Goal: Task Accomplishment & Management: Manage account settings

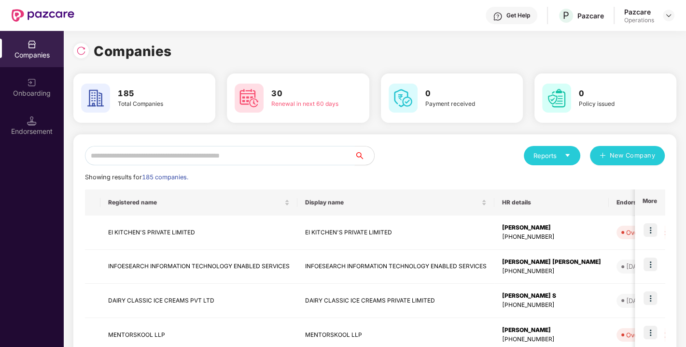
click at [203, 155] on input "text" at bounding box center [220, 155] width 270 height 19
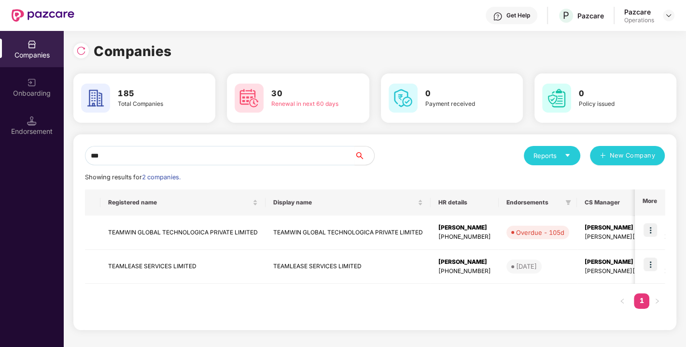
type input "***"
click at [146, 268] on td "TEAMLEASE SERVICES LIMITED" at bounding box center [182, 267] width 165 height 34
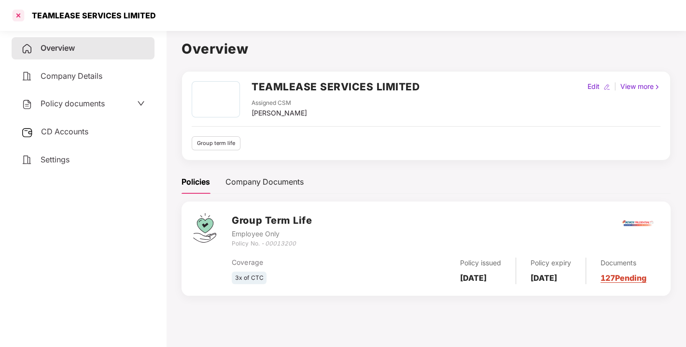
click at [19, 16] on div at bounding box center [18, 15] width 15 height 15
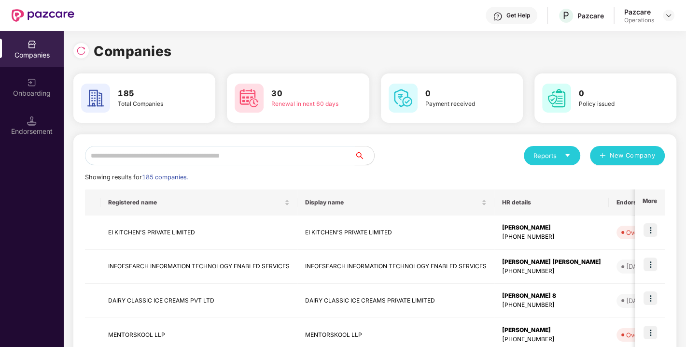
click at [155, 156] on input "text" at bounding box center [220, 155] width 270 height 19
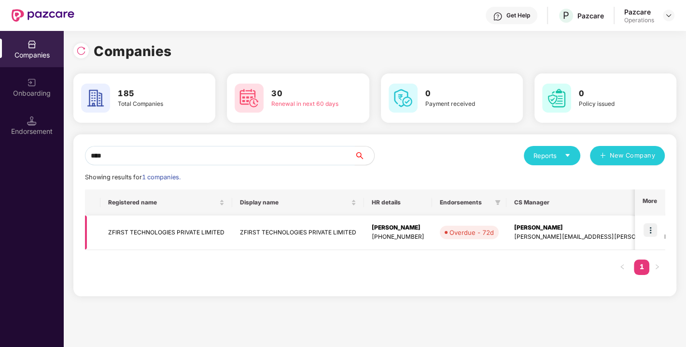
type input "****"
click at [137, 227] on td "ZFIRST TECHNOLOGIES PRIVATE LIMITED" at bounding box center [166, 232] width 132 height 34
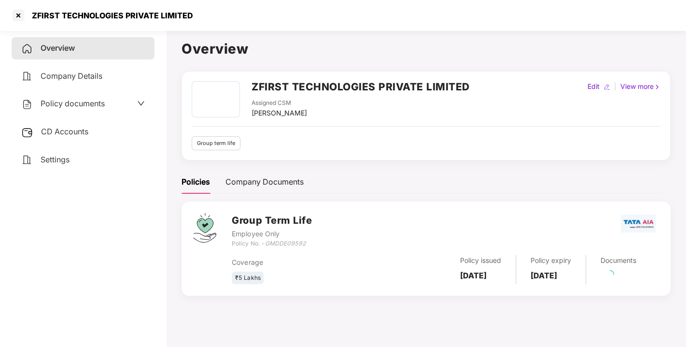
click at [72, 128] on span "CD Accounts" at bounding box center [64, 132] width 47 height 10
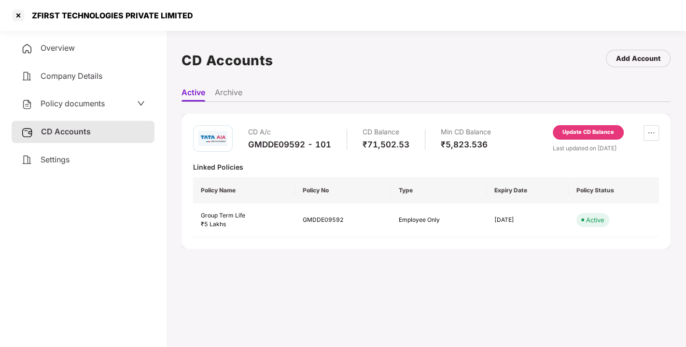
click at [590, 131] on div "Update CD Balance" at bounding box center [589, 132] width 52 height 9
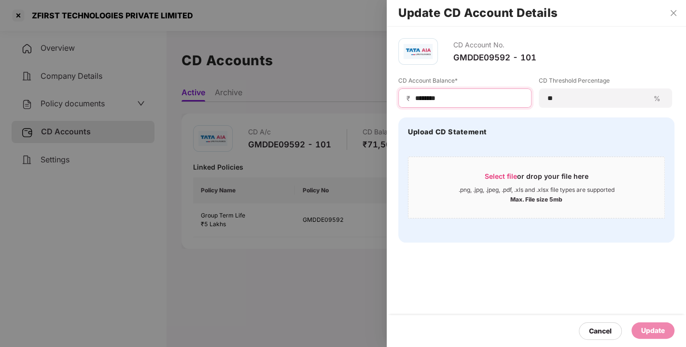
drag, startPoint x: 460, startPoint y: 99, endPoint x: 397, endPoint y: 105, distance: 62.6
click at [397, 105] on div "CD Account No. GMDDE09592 - 101 CD Account Balance* ₹ ******** CD Threshold Per…" at bounding box center [536, 140] width 299 height 227
type input "***"
click at [646, 333] on div "Update" at bounding box center [653, 330] width 24 height 11
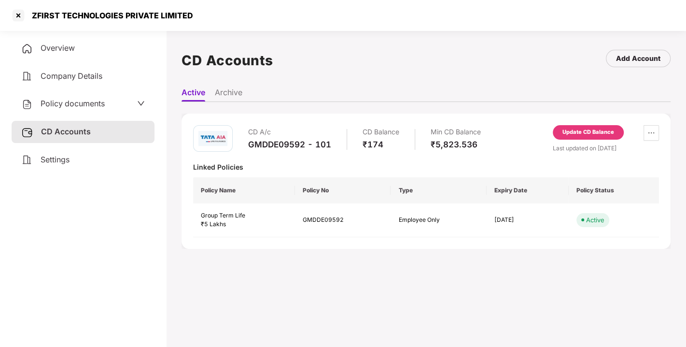
click at [370, 146] on div "₹174" at bounding box center [381, 144] width 37 height 11
copy div "174"
click at [370, 146] on div "₹174" at bounding box center [381, 144] width 37 height 11
click at [15, 16] on div at bounding box center [18, 15] width 15 height 15
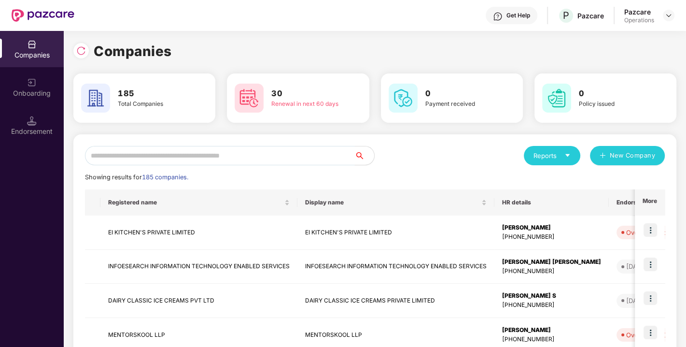
click at [128, 161] on input "text" at bounding box center [220, 155] width 270 height 19
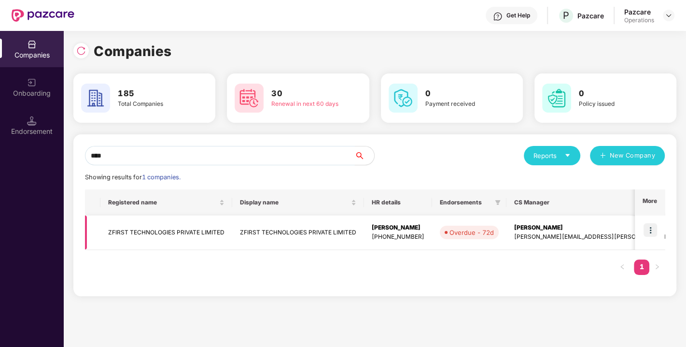
type input "****"
click at [644, 229] on img at bounding box center [651, 230] width 14 height 14
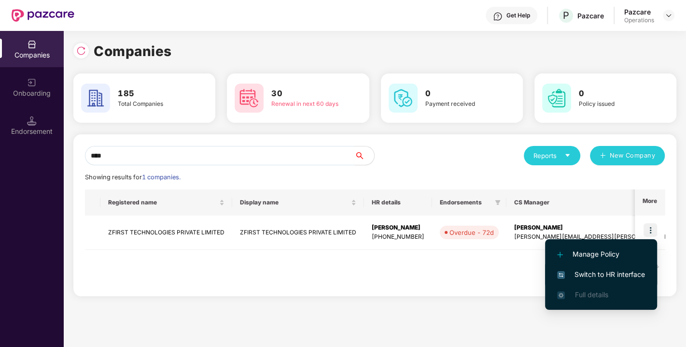
click at [611, 267] on li "Switch to HR interface" at bounding box center [601, 274] width 112 height 20
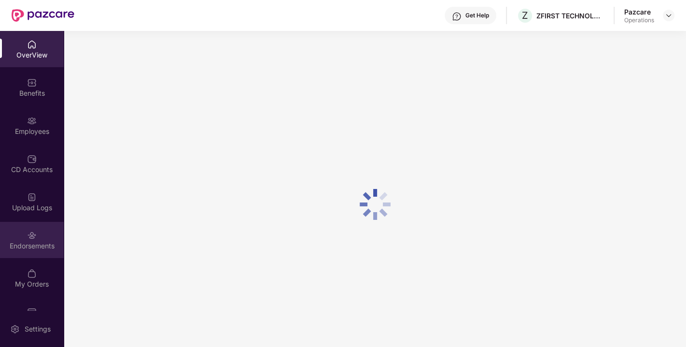
click at [32, 243] on div "Endorsements" at bounding box center [32, 246] width 64 height 10
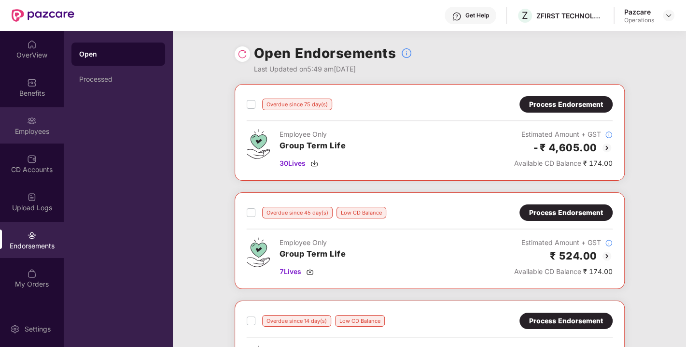
click at [21, 123] on div "Employees" at bounding box center [32, 125] width 64 height 36
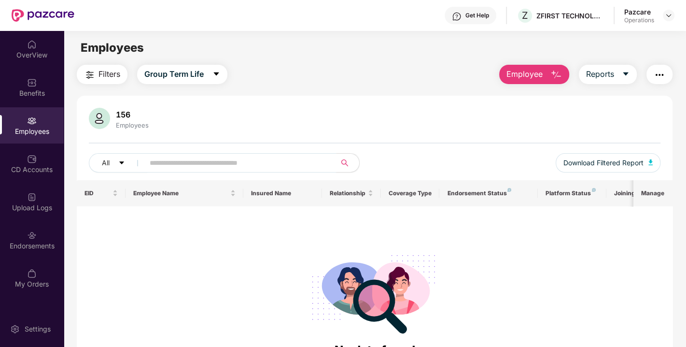
click at [183, 159] on input "text" at bounding box center [236, 162] width 173 height 14
paste input "*******"
click at [183, 159] on input "*******" at bounding box center [236, 162] width 173 height 14
click at [149, 163] on span "*******" at bounding box center [237, 162] width 198 height 19
type input "*******"
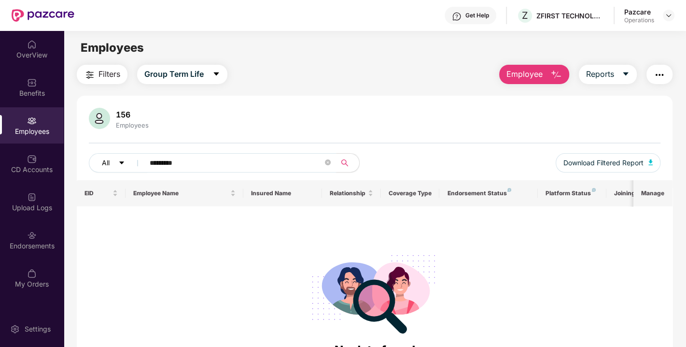
drag, startPoint x: 208, startPoint y: 168, endPoint x: 128, endPoint y: 163, distance: 79.9
click at [128, 163] on div "All *******" at bounding box center [232, 162] width 286 height 19
paste input "*******"
type input "*******"
click at [44, 246] on div "Endorsements" at bounding box center [32, 246] width 64 height 10
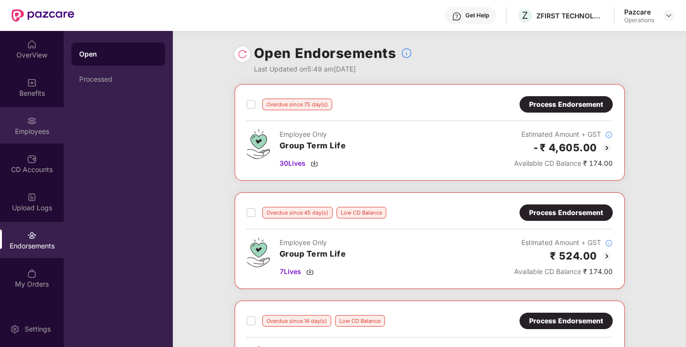
click at [22, 124] on div "Employees" at bounding box center [32, 125] width 64 height 36
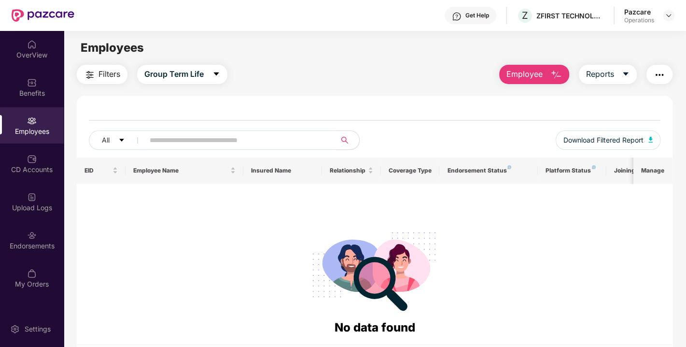
click at [199, 143] on input "text" at bounding box center [236, 140] width 173 height 14
click at [29, 239] on img at bounding box center [32, 235] width 10 height 10
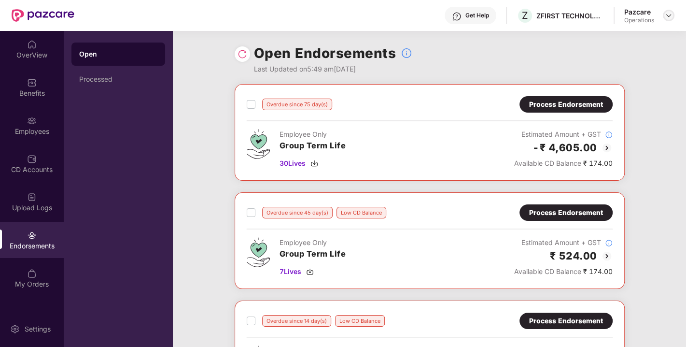
click at [669, 16] on img at bounding box center [669, 16] width 8 height 8
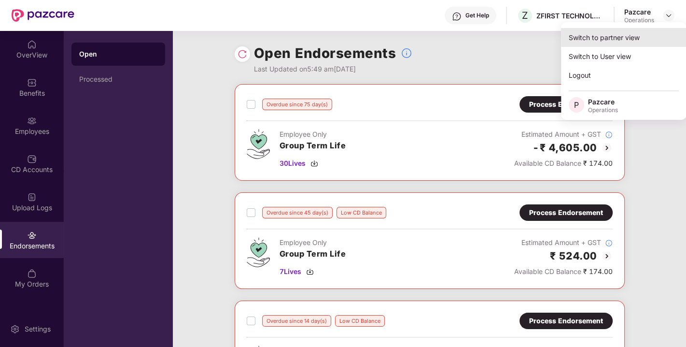
click at [579, 38] on div "Switch to partner view" at bounding box center [624, 37] width 126 height 19
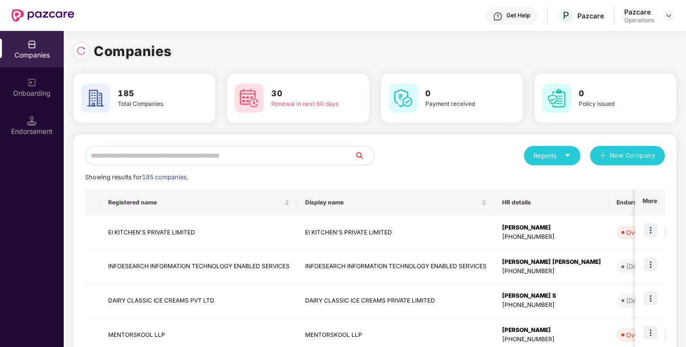
click at [189, 159] on input "text" at bounding box center [220, 155] width 270 height 19
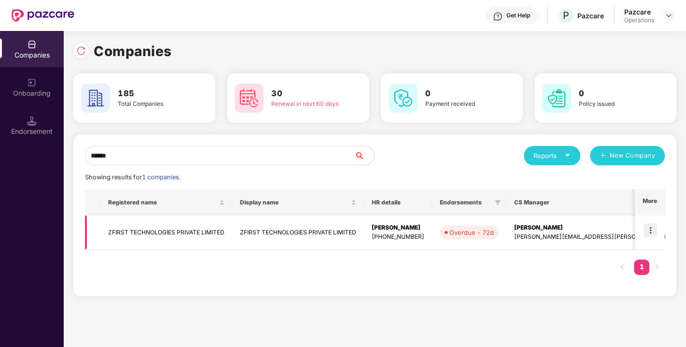
type input "******"
click at [650, 230] on img at bounding box center [651, 230] width 14 height 14
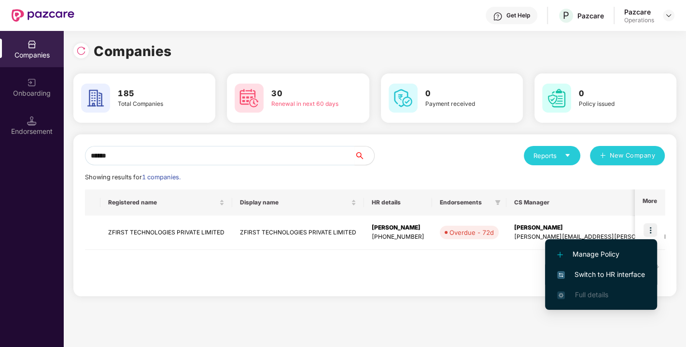
click at [598, 276] on span "Switch to HR interface" at bounding box center [601, 274] width 88 height 11
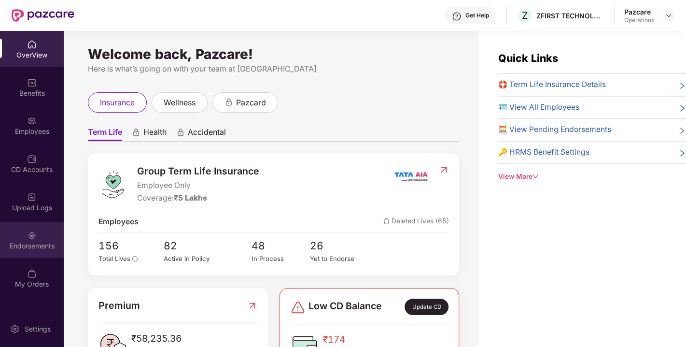
click at [39, 242] on div "Endorsements" at bounding box center [32, 246] width 64 height 10
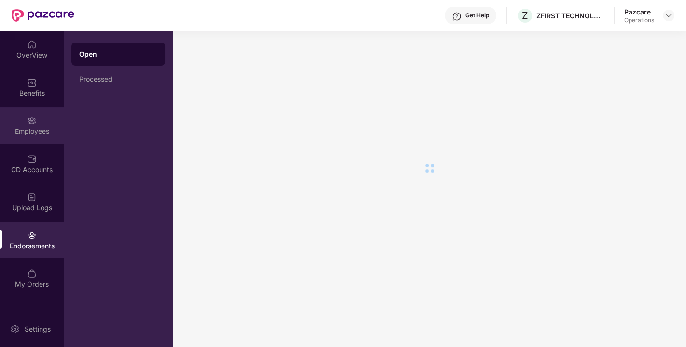
click at [33, 124] on img at bounding box center [32, 121] width 10 height 10
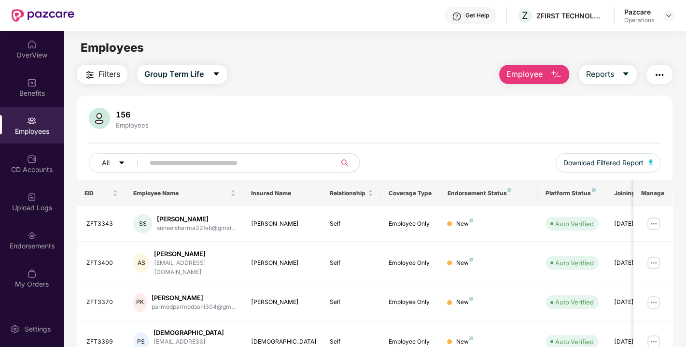
click at [189, 164] on input "text" at bounding box center [236, 162] width 173 height 14
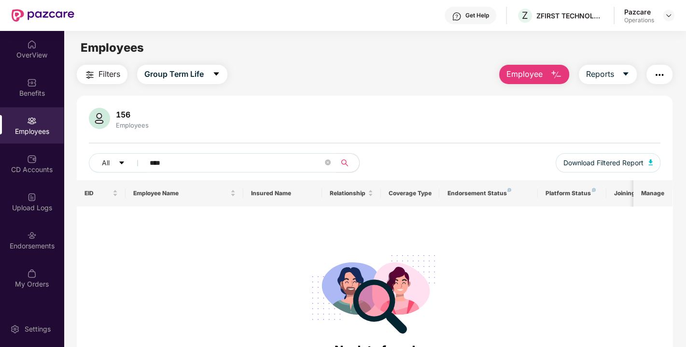
type input "****"
click at [665, 16] on img at bounding box center [669, 16] width 8 height 8
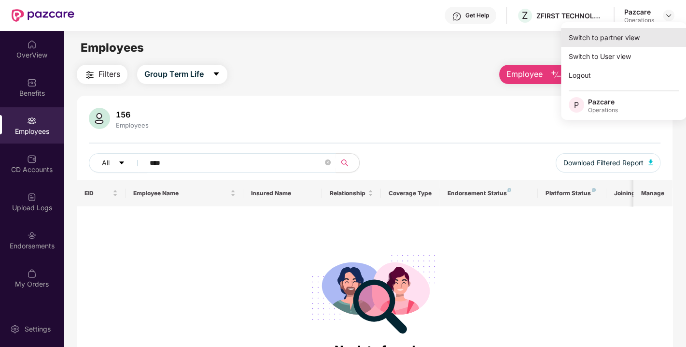
click at [630, 38] on div "Switch to partner view" at bounding box center [624, 37] width 126 height 19
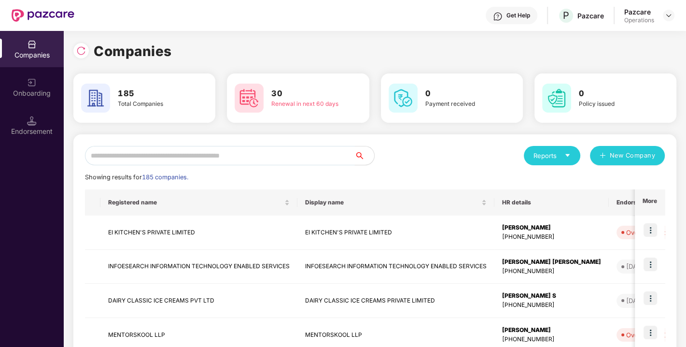
click at [287, 152] on input "text" at bounding box center [220, 155] width 270 height 19
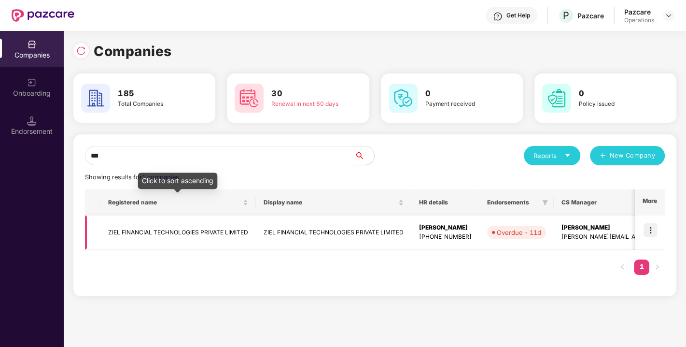
type input "***"
click at [159, 237] on td "ZIEL FINANCIAL TECHNOLOGIES PRIVATE LIMITED" at bounding box center [177, 232] width 155 height 34
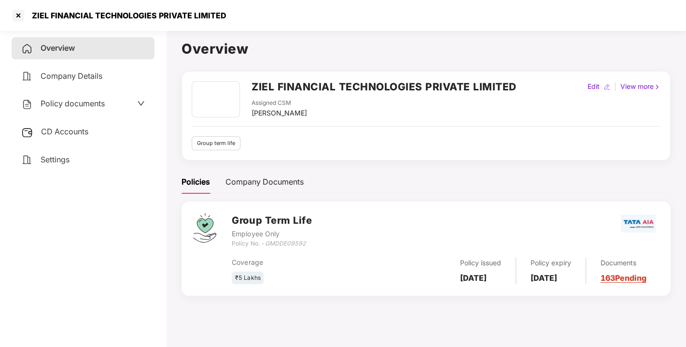
click at [56, 129] on span "CD Accounts" at bounding box center [64, 132] width 47 height 10
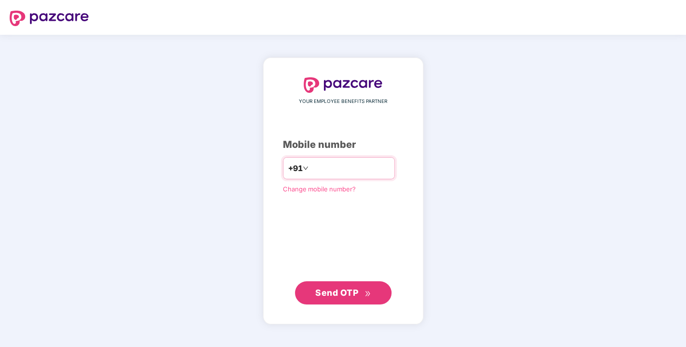
click at [312, 167] on input "number" at bounding box center [349, 167] width 79 height 15
type input "**********"
click at [331, 292] on span "Send OTP" at bounding box center [336, 292] width 43 height 10
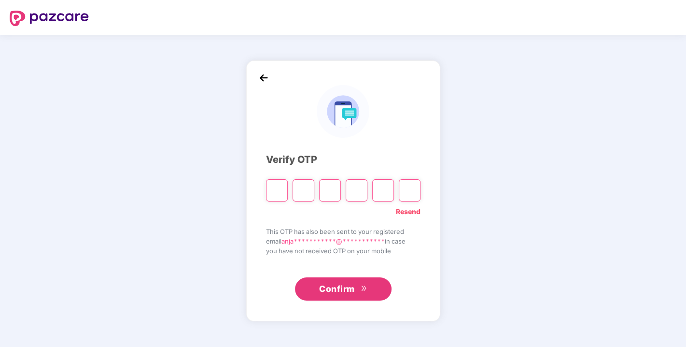
type input "*"
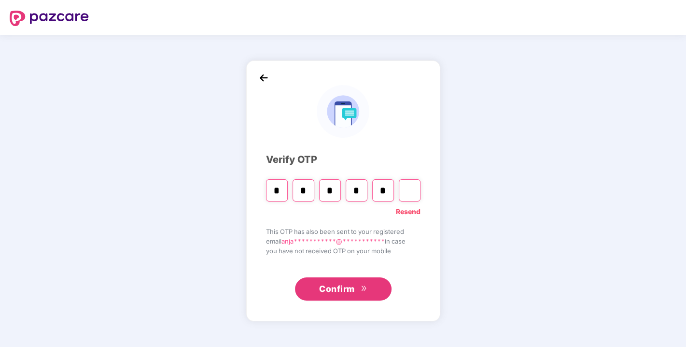
type input "*"
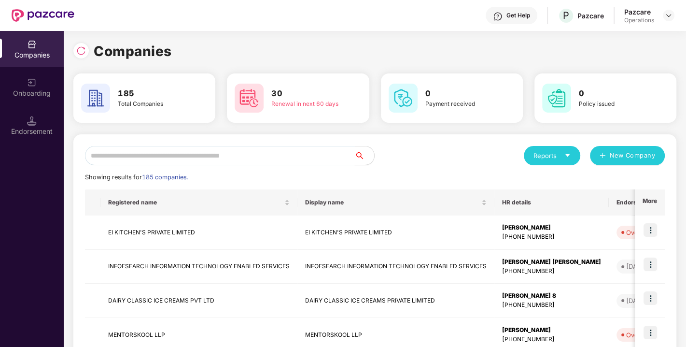
click at [238, 159] on input "text" at bounding box center [220, 155] width 270 height 19
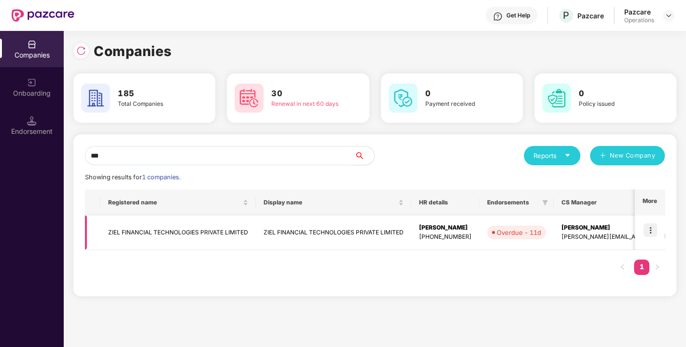
type input "***"
click at [167, 230] on td "ZIEL FINANCIAL TECHNOLOGIES PRIVATE LIMITED" at bounding box center [177, 232] width 155 height 34
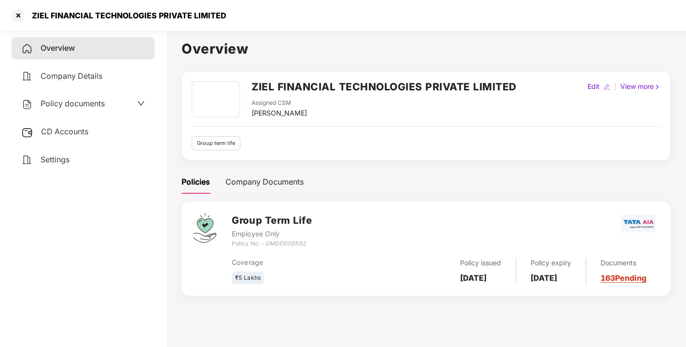
click at [68, 124] on div "CD Accounts" at bounding box center [83, 132] width 143 height 22
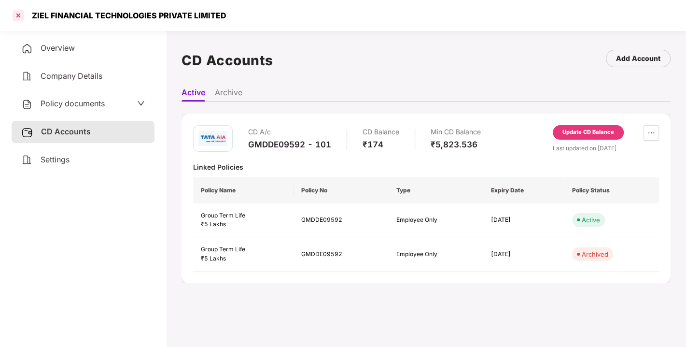
click at [16, 20] on div at bounding box center [18, 15] width 15 height 15
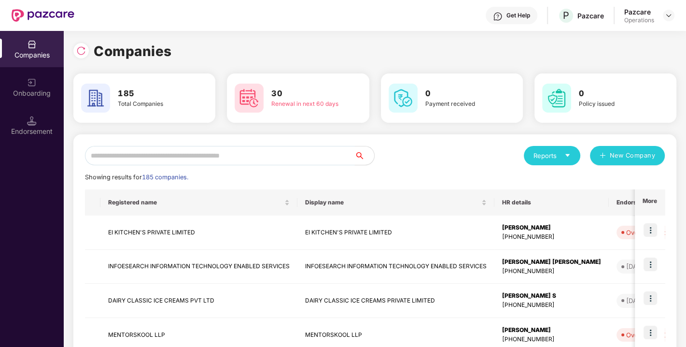
click at [133, 158] on input "text" at bounding box center [220, 155] width 270 height 19
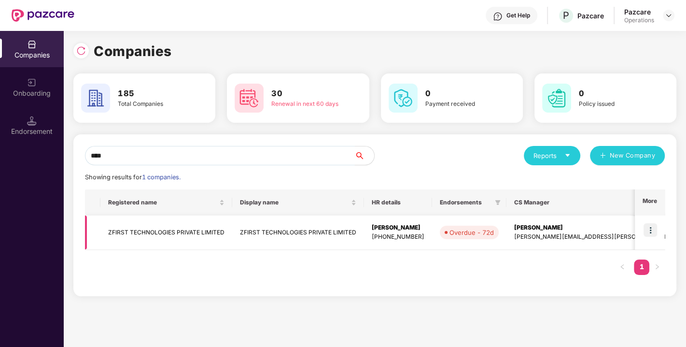
type input "****"
click at [141, 236] on td "ZFIRST TECHNOLOGIES PRIVATE LIMITED" at bounding box center [166, 232] width 132 height 34
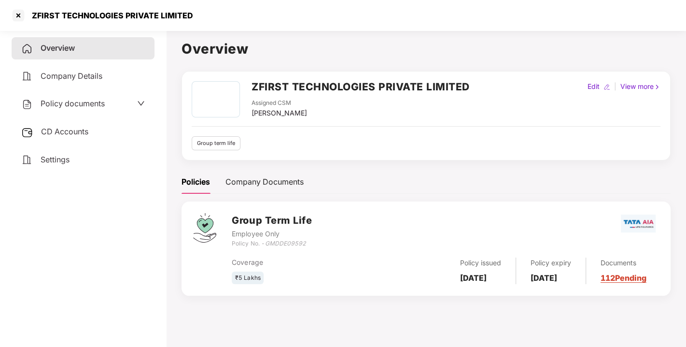
click at [65, 127] on span "CD Accounts" at bounding box center [64, 132] width 47 height 10
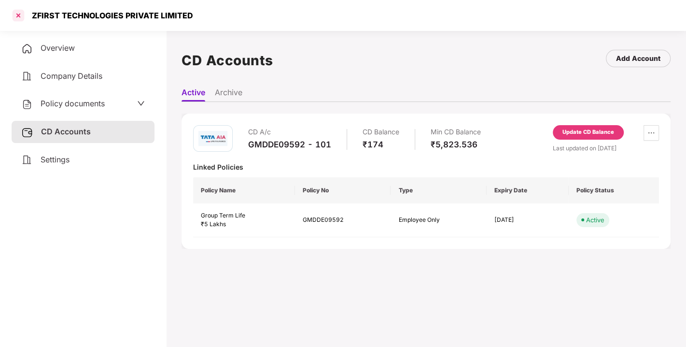
click at [17, 12] on div at bounding box center [18, 15] width 15 height 15
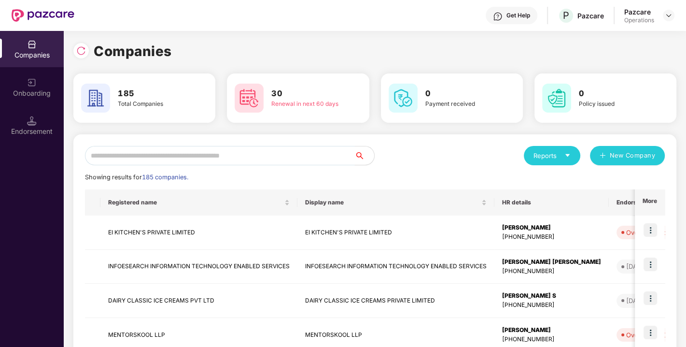
click at [132, 149] on input "text" at bounding box center [220, 155] width 270 height 19
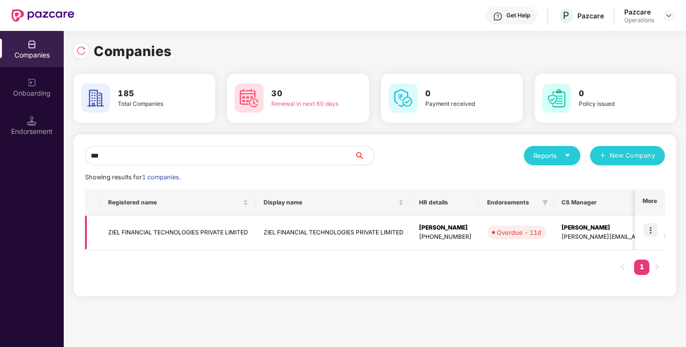
type input "***"
click at [149, 231] on td "ZIEL FINANCIAL TECHNOLOGIES PRIVATE LIMITED" at bounding box center [177, 232] width 155 height 34
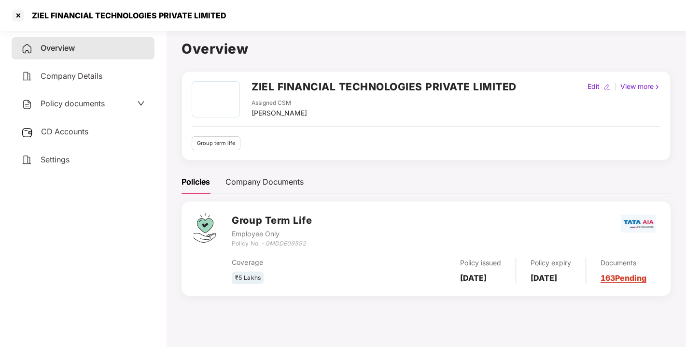
click at [65, 131] on span "CD Accounts" at bounding box center [64, 132] width 47 height 10
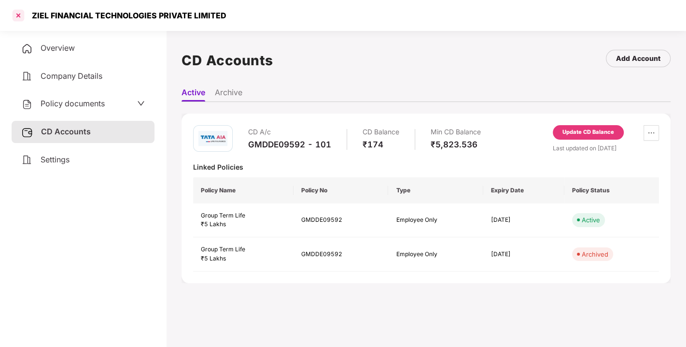
click at [16, 18] on div at bounding box center [18, 15] width 15 height 15
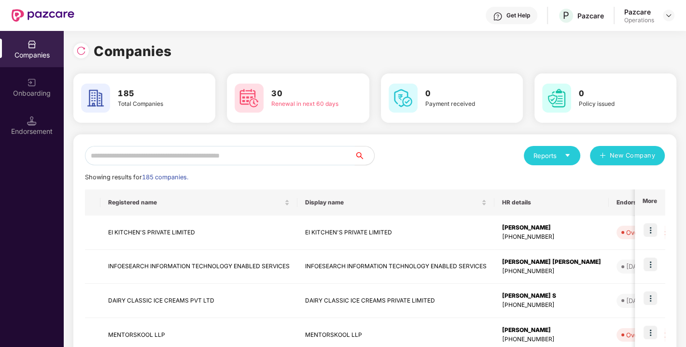
click at [192, 158] on input "text" at bounding box center [220, 155] width 270 height 19
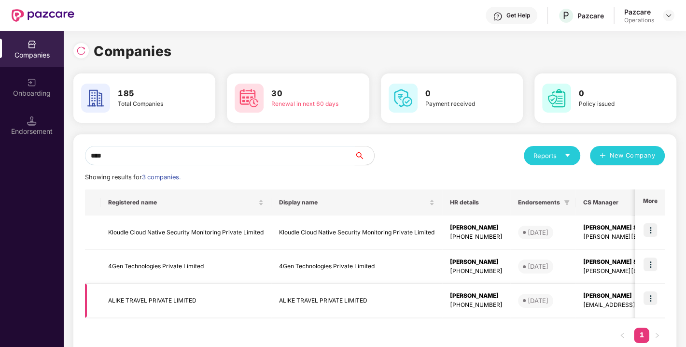
type input "****"
click at [148, 297] on td "ALIKE TRAVEL PRIVATE LIMITED" at bounding box center [185, 300] width 171 height 34
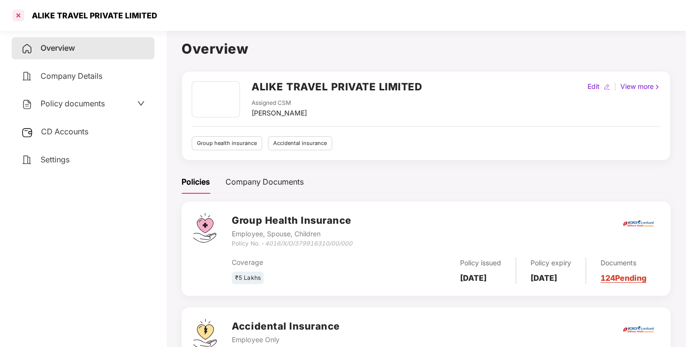
click at [14, 13] on div at bounding box center [18, 15] width 15 height 15
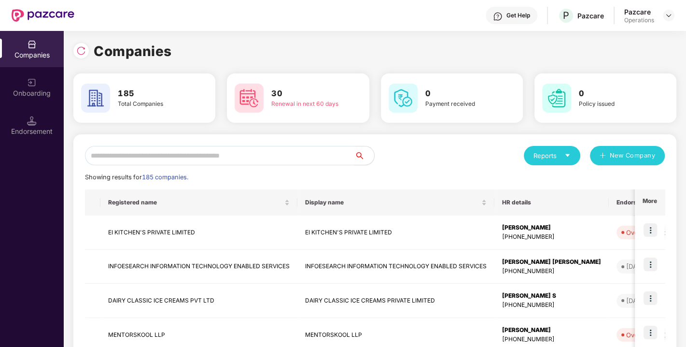
click at [26, 127] on div "Endorsement" at bounding box center [32, 132] width 64 height 10
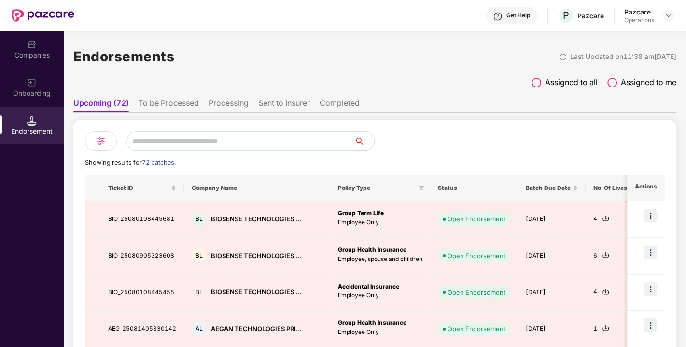
click at [279, 104] on li "Sent to Insurer" at bounding box center [284, 105] width 52 height 14
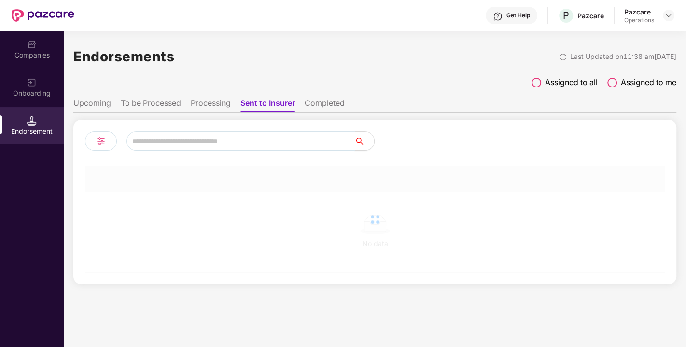
click at [210, 141] on input "text" at bounding box center [241, 140] width 228 height 19
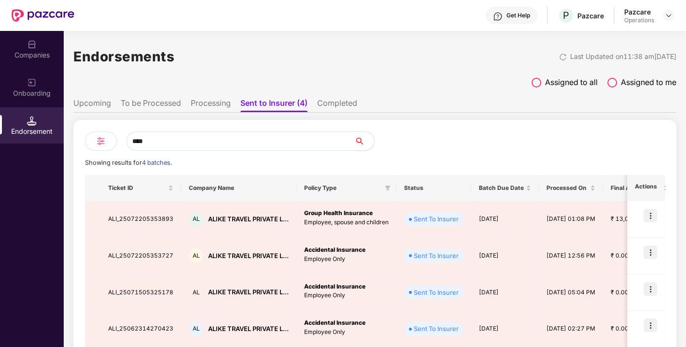
type input "****"
click at [207, 104] on li "Processing" at bounding box center [211, 105] width 40 height 14
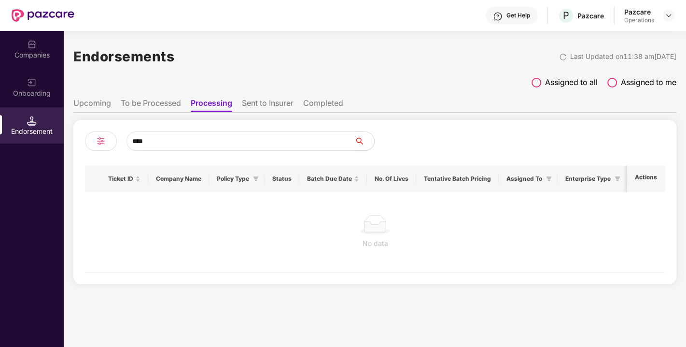
click at [259, 102] on li "Sent to Insurer" at bounding box center [268, 105] width 52 height 14
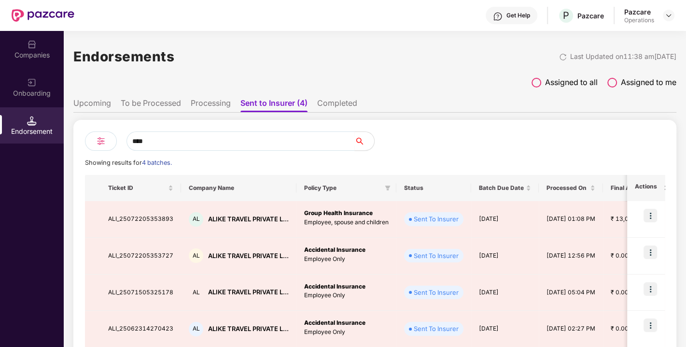
click at [338, 102] on li "Completed" at bounding box center [337, 105] width 40 height 14
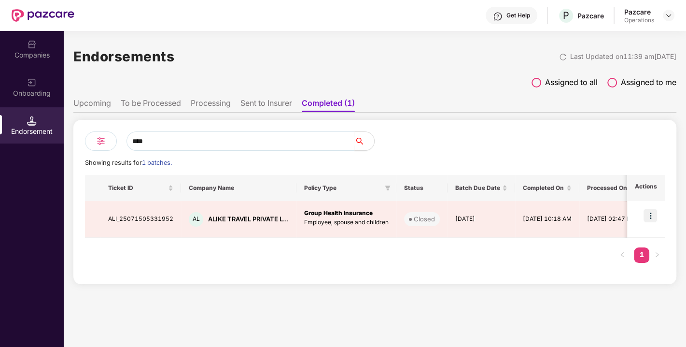
click at [261, 108] on li "Sent to Insurer" at bounding box center [266, 105] width 52 height 14
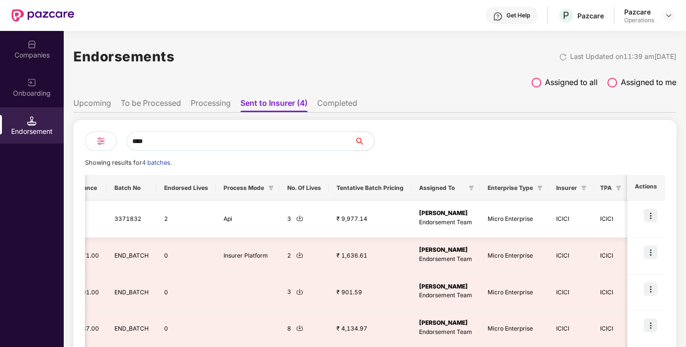
scroll to position [0, 679]
click at [655, 212] on img at bounding box center [651, 216] width 14 height 14
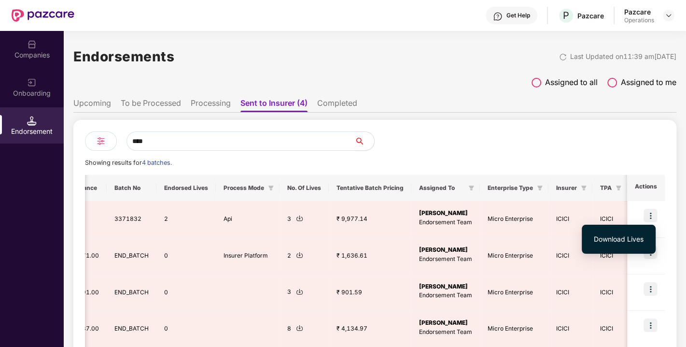
click at [588, 137] on div at bounding box center [520, 140] width 290 height 19
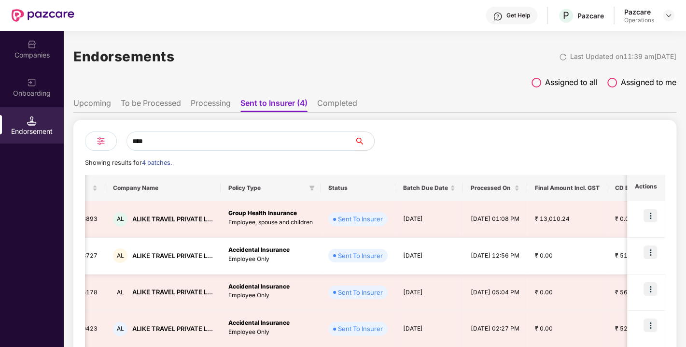
scroll to position [0, 0]
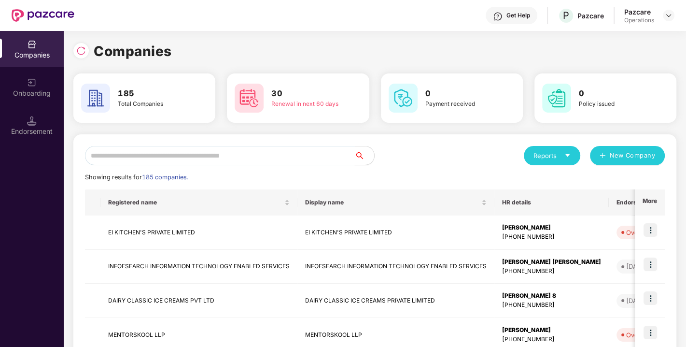
click at [152, 148] on input "text" at bounding box center [220, 155] width 270 height 19
click at [44, 110] on div "Endorsement" at bounding box center [32, 125] width 64 height 36
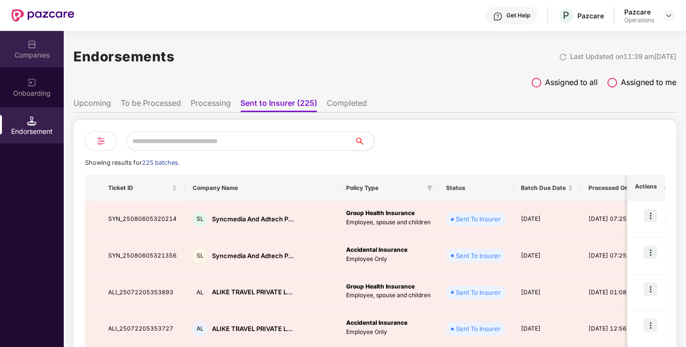
click at [21, 39] on div "Companies" at bounding box center [32, 49] width 64 height 36
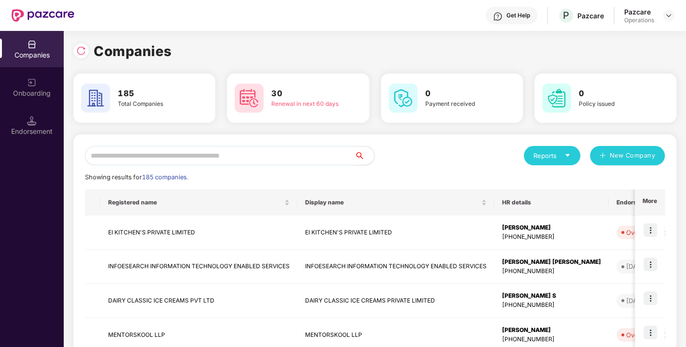
click at [132, 155] on input "text" at bounding box center [220, 155] width 270 height 19
click at [31, 127] on div "Endorsement" at bounding box center [32, 132] width 64 height 10
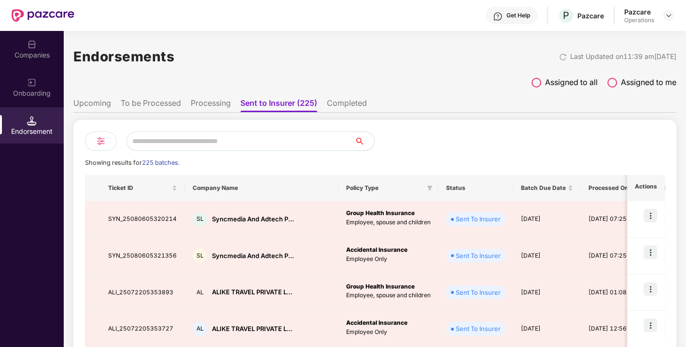
click at [107, 102] on li "Upcoming" at bounding box center [92, 105] width 38 height 14
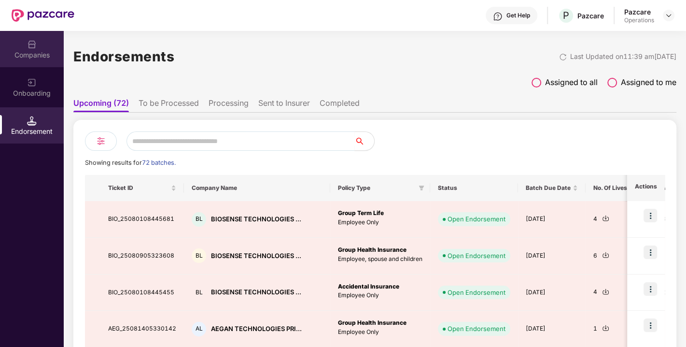
click at [36, 53] on div "Companies" at bounding box center [32, 55] width 64 height 10
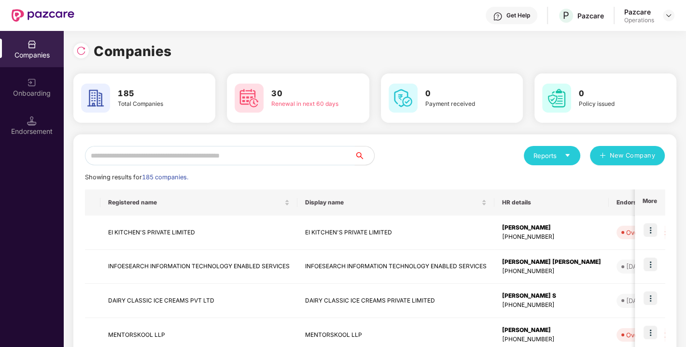
click at [128, 159] on input "text" at bounding box center [220, 155] width 270 height 19
paste input "**********"
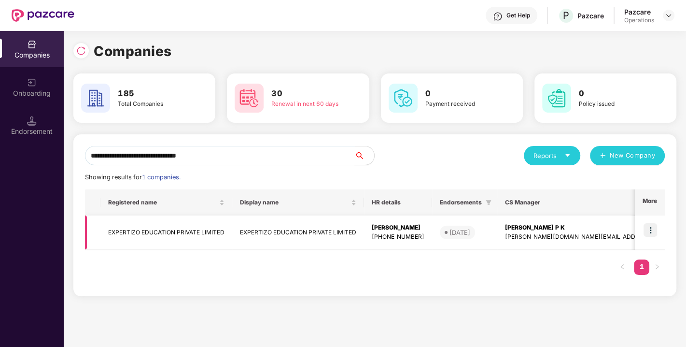
type input "**********"
click at [651, 228] on img at bounding box center [651, 230] width 14 height 14
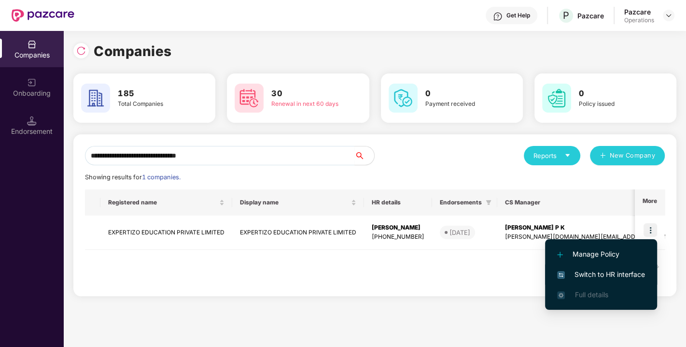
click at [607, 274] on span "Switch to HR interface" at bounding box center [601, 274] width 88 height 11
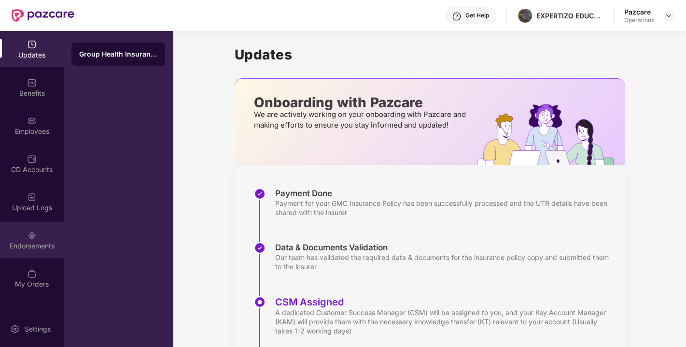
click at [25, 237] on div "Endorsements" at bounding box center [32, 240] width 64 height 36
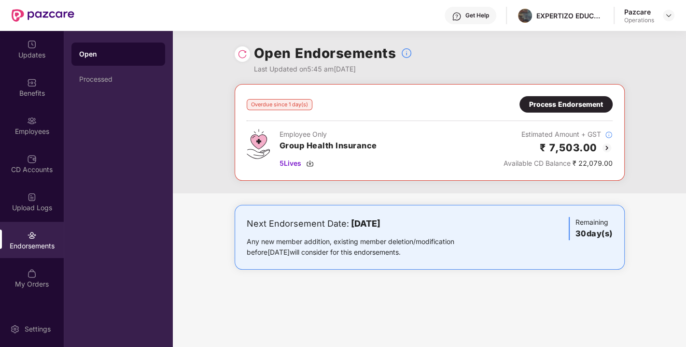
click at [250, 49] on div "Open Endorsements Last Updated on 5:45 am, 22 Aug 2025" at bounding box center [430, 57] width 390 height 53
click at [239, 51] on img at bounding box center [243, 54] width 10 height 10
click at [309, 159] on img at bounding box center [310, 163] width 8 height 8
click at [568, 109] on div "Process Endorsement" at bounding box center [566, 104] width 74 height 11
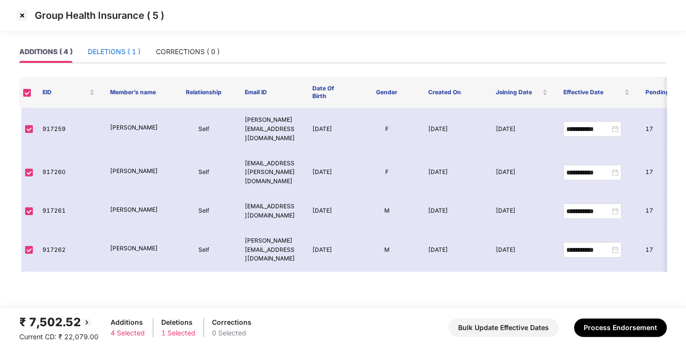
click at [108, 49] on div "DELETIONS ( 1 )" at bounding box center [114, 51] width 53 height 11
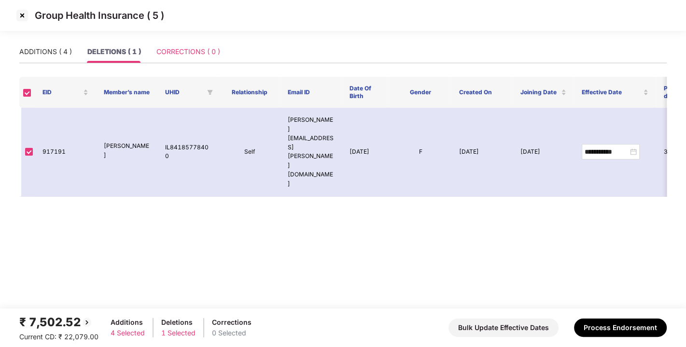
click at [187, 42] on div "CORRECTIONS ( 0 )" at bounding box center [188, 52] width 64 height 22
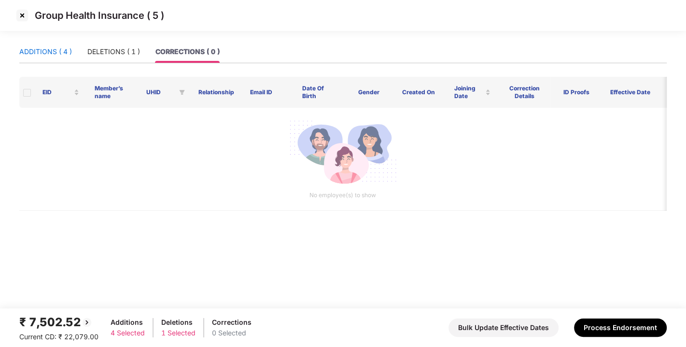
click at [53, 52] on div "ADDITIONS ( 4 )" at bounding box center [45, 51] width 53 height 11
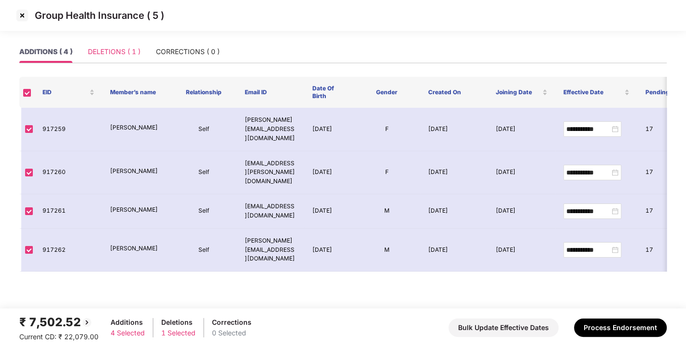
click at [113, 45] on div "DELETIONS ( 1 )" at bounding box center [114, 52] width 53 height 22
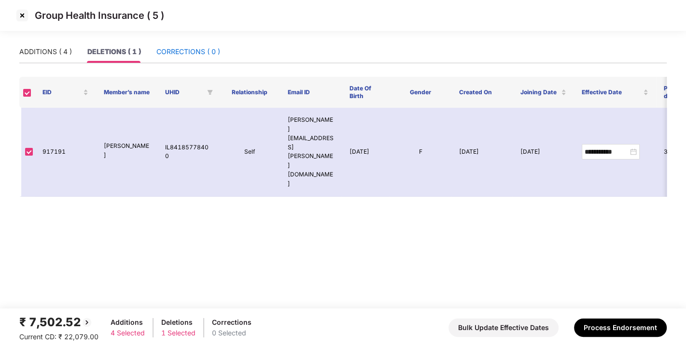
click at [210, 48] on div "CORRECTIONS ( 0 )" at bounding box center [188, 51] width 64 height 11
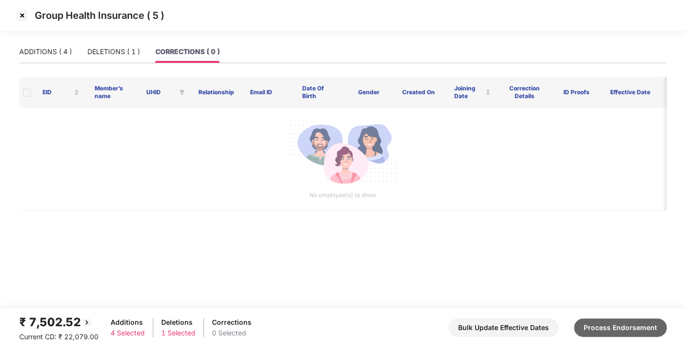
click at [615, 323] on button "Process Endorsement" at bounding box center [620, 327] width 93 height 18
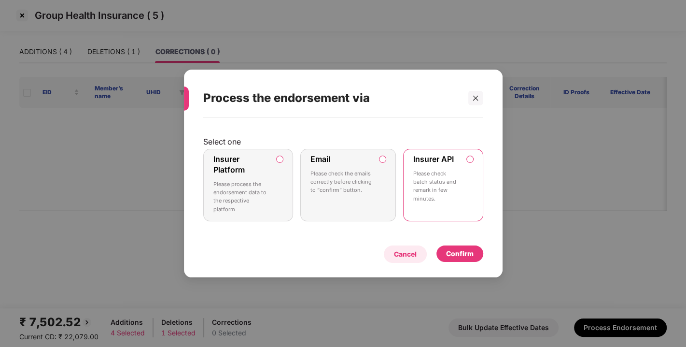
click at [404, 258] on div "Cancel" at bounding box center [405, 254] width 23 height 11
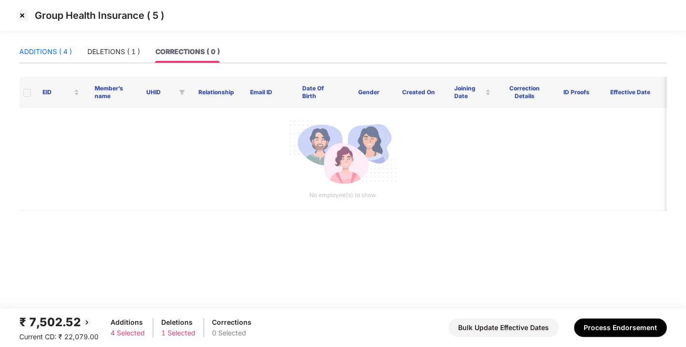
click at [41, 53] on div "ADDITIONS ( 4 )" at bounding box center [45, 51] width 53 height 11
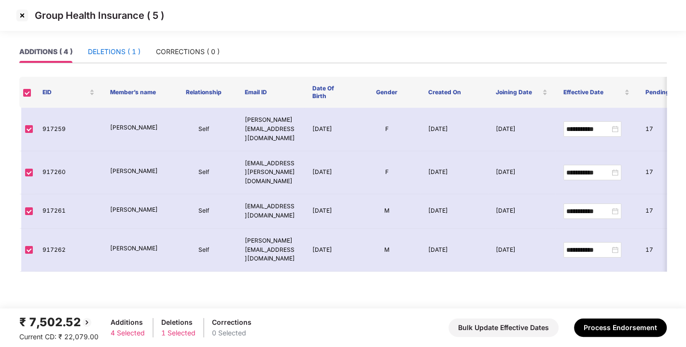
click at [118, 50] on div "DELETIONS ( 1 )" at bounding box center [114, 51] width 53 height 11
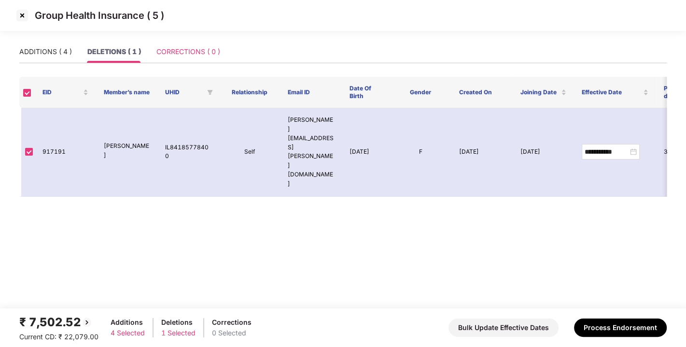
click at [181, 44] on div "CORRECTIONS ( 0 )" at bounding box center [188, 52] width 64 height 22
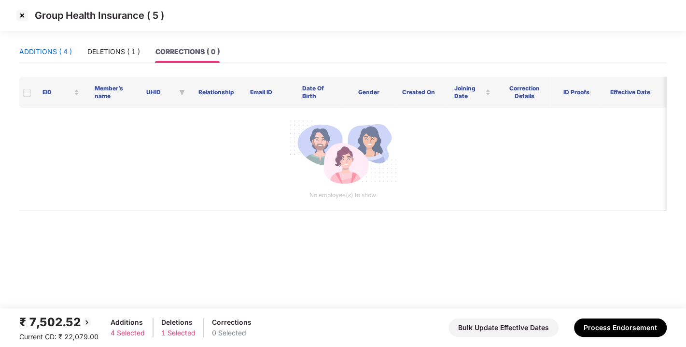
click at [51, 47] on div "ADDITIONS ( 4 )" at bounding box center [45, 51] width 53 height 11
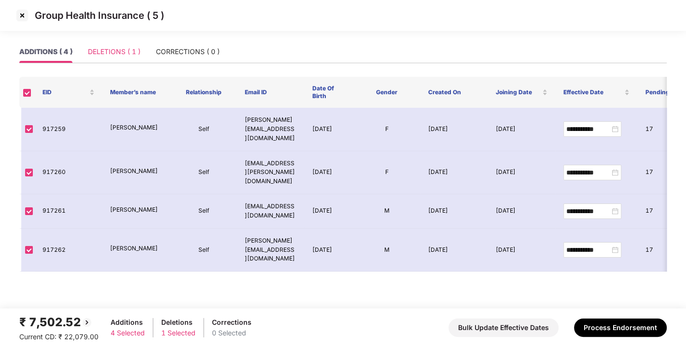
click at [108, 42] on div "DELETIONS ( 1 )" at bounding box center [114, 52] width 53 height 22
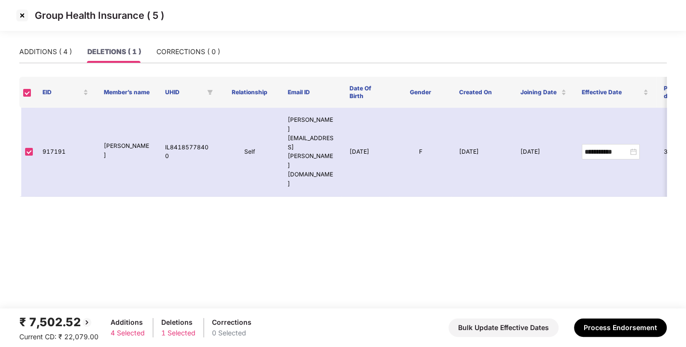
click at [222, 53] on div "ADDITIONS ( 4 ) DELETIONS ( 1 ) CORRECTIONS ( 0 )" at bounding box center [343, 52] width 648 height 22
click at [194, 51] on div "CORRECTIONS ( 0 )" at bounding box center [188, 51] width 64 height 11
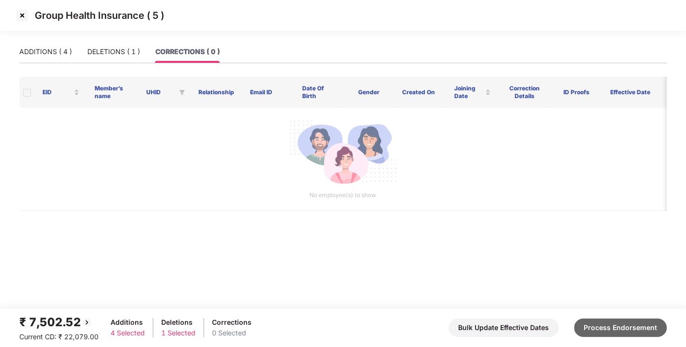
click at [611, 329] on button "Process Endorsement" at bounding box center [620, 327] width 93 height 18
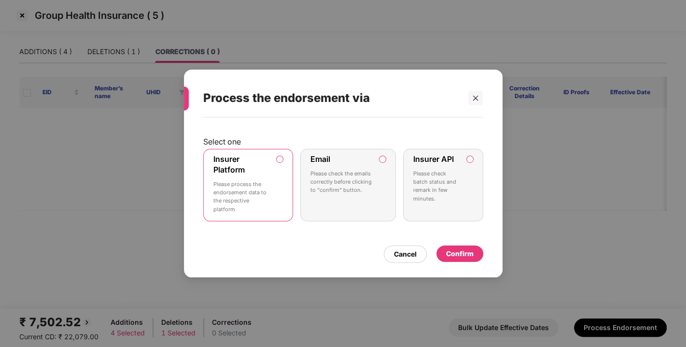
click at [469, 155] on label "Insurer API Please check batch status and remark in few minutes." at bounding box center [443, 185] width 80 height 72
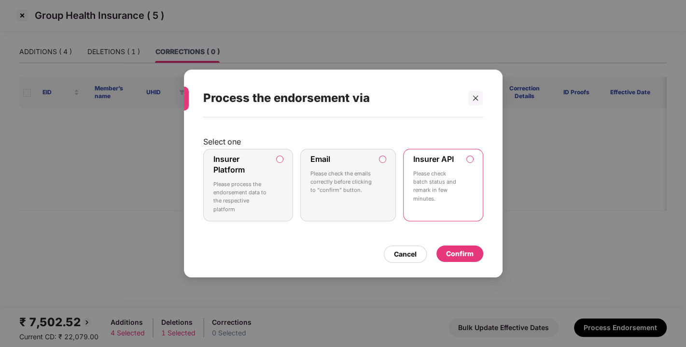
click at [461, 254] on div "Confirm" at bounding box center [460, 253] width 28 height 11
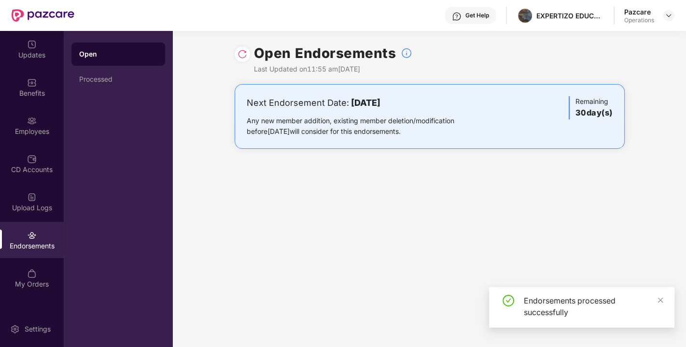
click at [238, 53] on img at bounding box center [243, 54] width 10 height 10
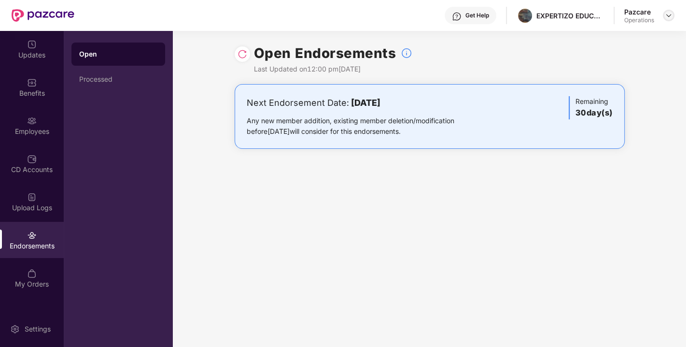
click at [672, 16] on img at bounding box center [669, 16] width 8 height 8
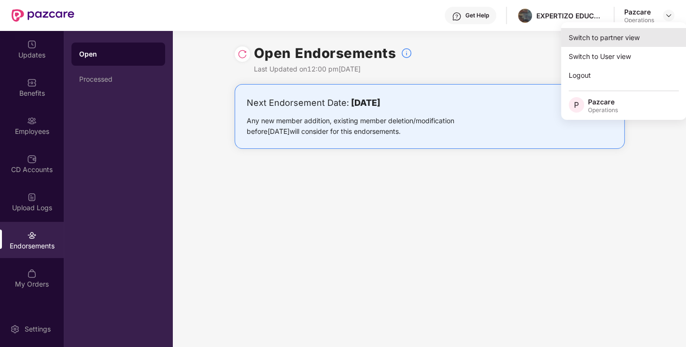
click at [606, 38] on div "Switch to partner view" at bounding box center [624, 37] width 126 height 19
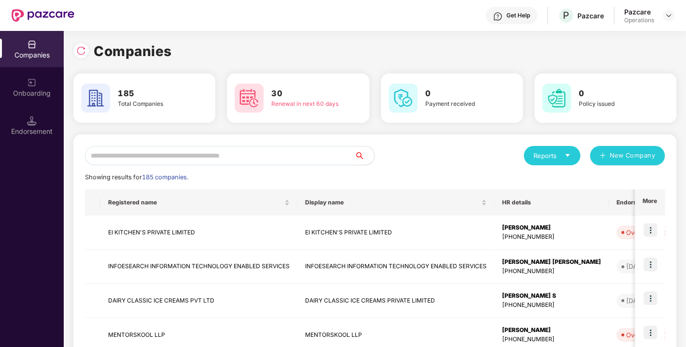
click at [227, 164] on input "text" at bounding box center [220, 155] width 270 height 19
paste input "**********"
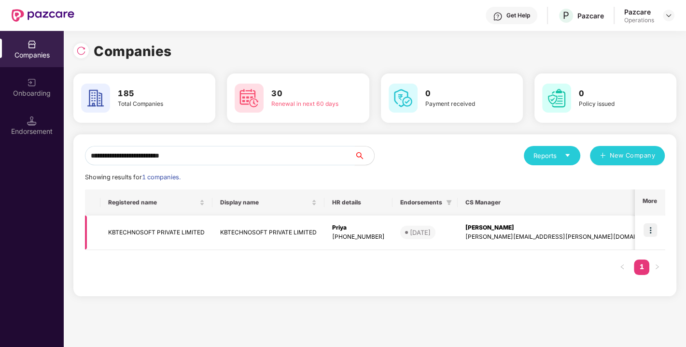
type input "**********"
click at [652, 230] on img at bounding box center [651, 230] width 14 height 14
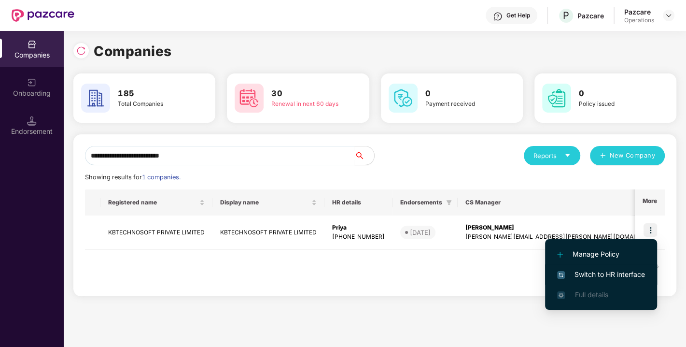
click at [598, 277] on span "Switch to HR interface" at bounding box center [601, 274] width 88 height 11
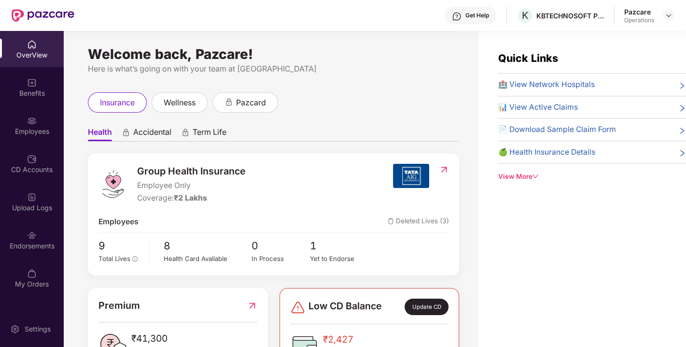
click at [29, 248] on div "Endorsements" at bounding box center [32, 246] width 64 height 10
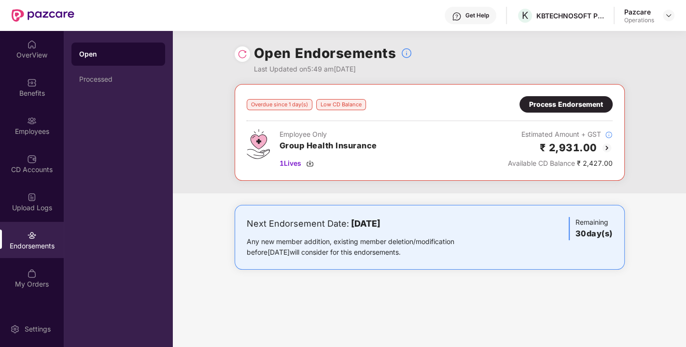
click at [241, 51] on img at bounding box center [243, 54] width 10 height 10
click at [562, 103] on div "Process Endorsement" at bounding box center [566, 104] width 74 height 11
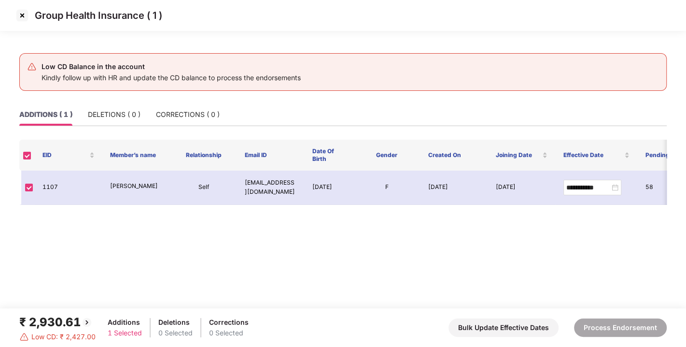
click at [22, 15] on img at bounding box center [21, 15] width 15 height 15
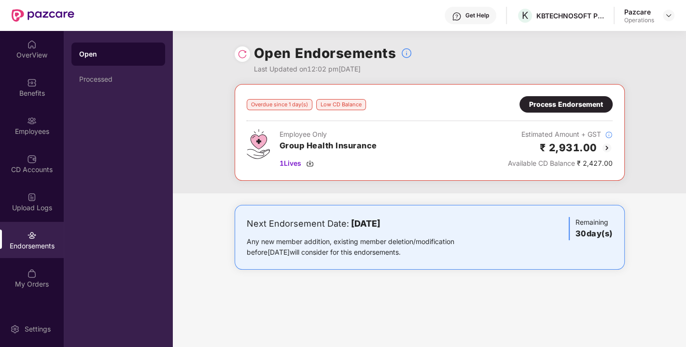
click at [609, 146] on img at bounding box center [607, 148] width 12 height 12
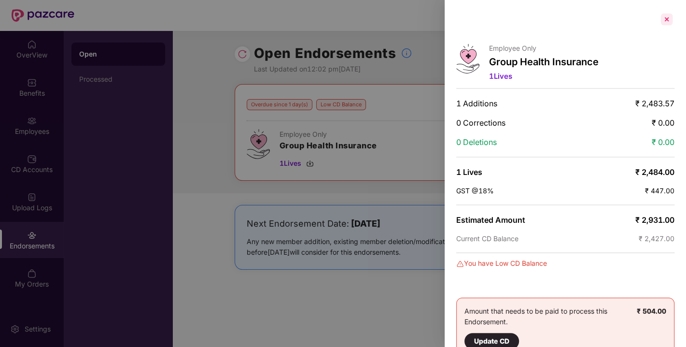
click at [671, 18] on div at bounding box center [666, 19] width 15 height 15
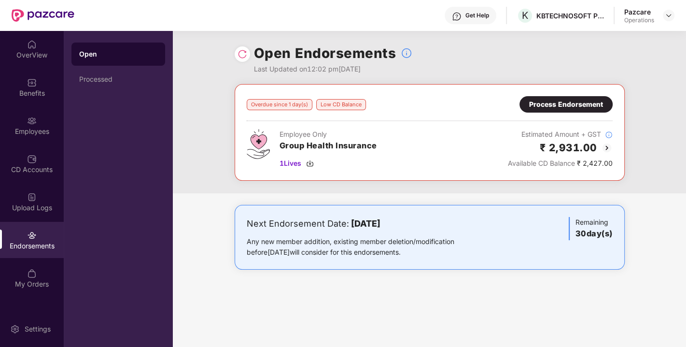
click at [548, 102] on div "Process Endorsement" at bounding box center [566, 104] width 74 height 11
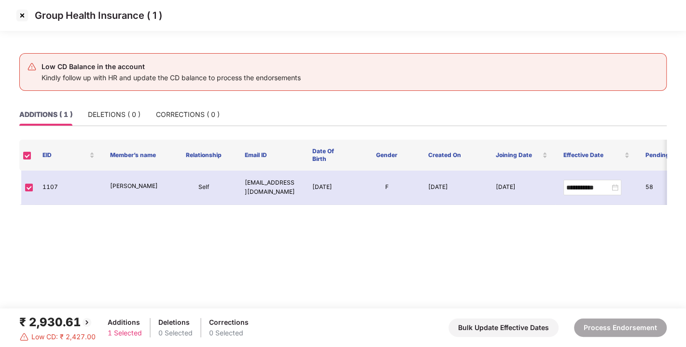
click at [23, 11] on img at bounding box center [21, 15] width 15 height 15
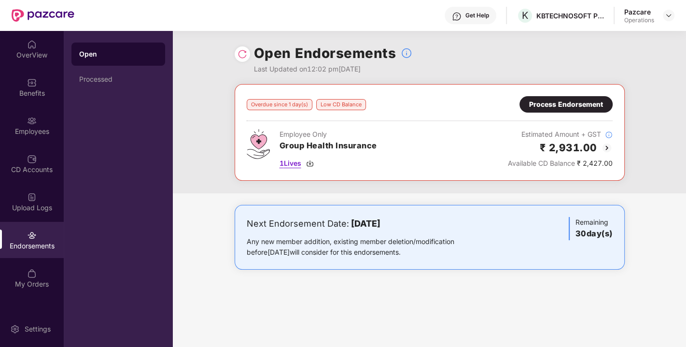
click at [311, 163] on img at bounding box center [310, 163] width 8 height 8
click at [606, 148] on img at bounding box center [607, 148] width 12 height 12
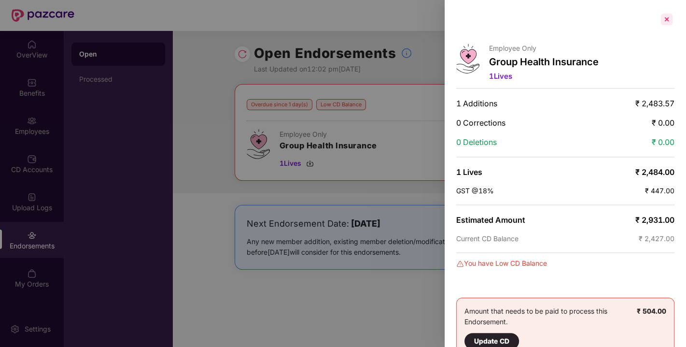
click at [667, 22] on div at bounding box center [666, 19] width 15 height 15
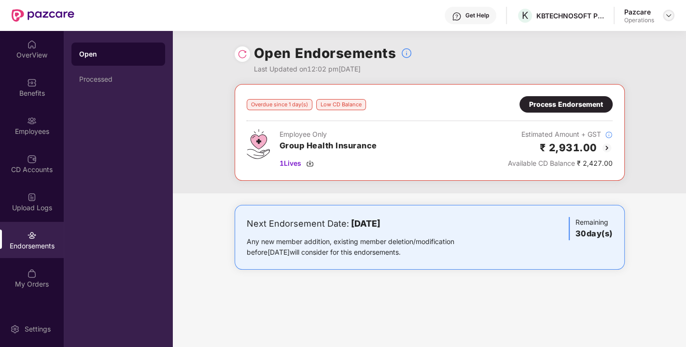
click at [673, 15] on div at bounding box center [669, 16] width 12 height 12
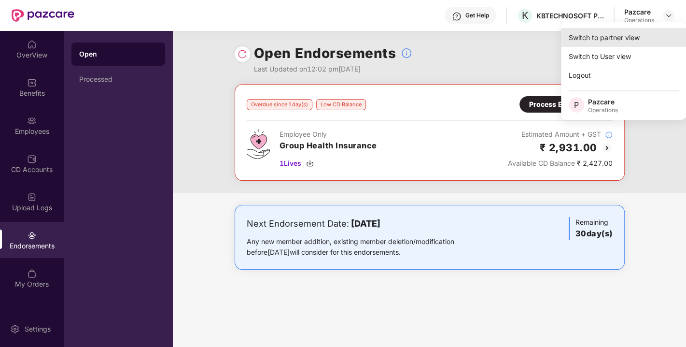
click at [623, 35] on div "Switch to partner view" at bounding box center [624, 37] width 126 height 19
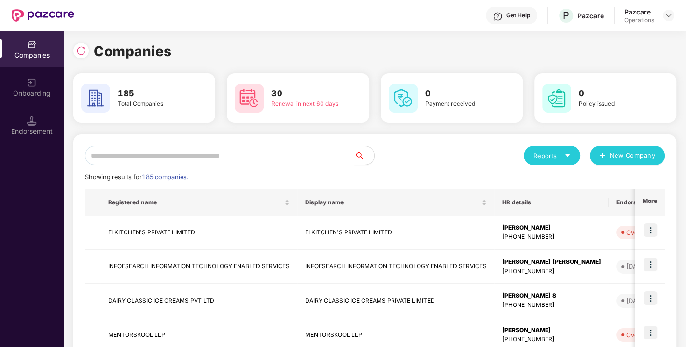
click at [239, 157] on input "text" at bounding box center [220, 155] width 270 height 19
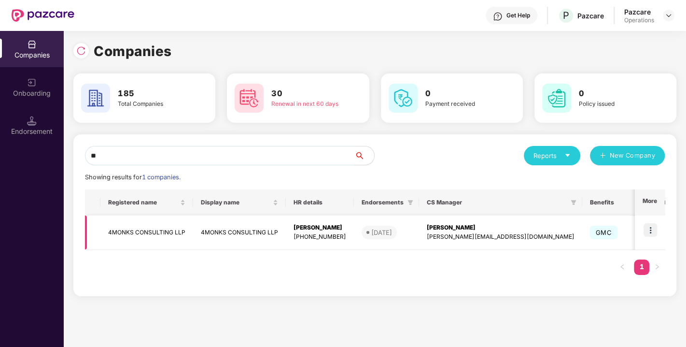
type input "**"
click at [648, 227] on img at bounding box center [651, 230] width 14 height 14
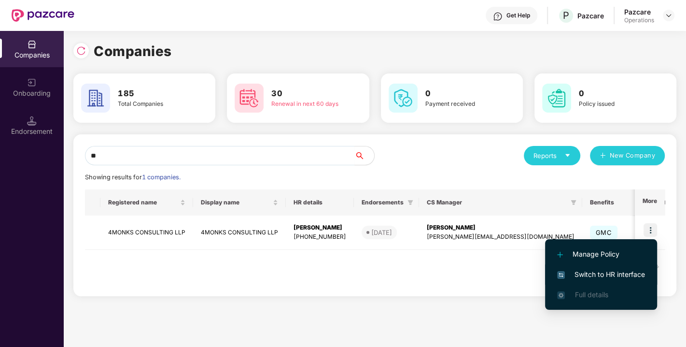
click at [607, 265] on li "Switch to HR interface" at bounding box center [601, 274] width 112 height 20
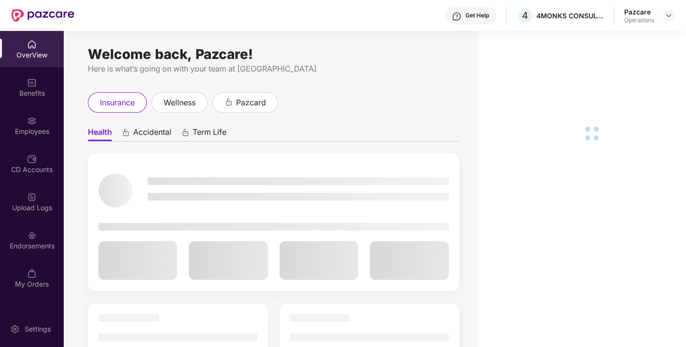
click at [25, 232] on div "Endorsements" at bounding box center [32, 240] width 64 height 36
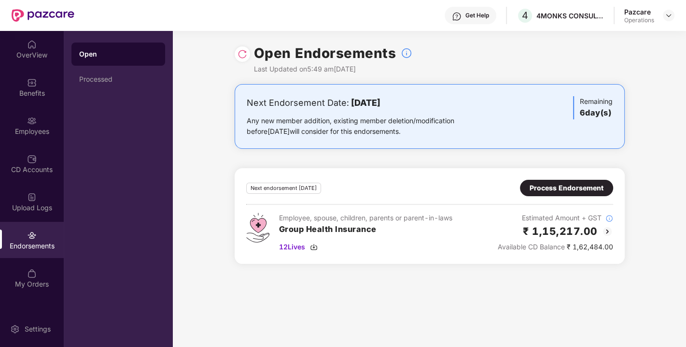
click at [240, 53] on img at bounding box center [243, 54] width 10 height 10
click at [240, 52] on img at bounding box center [243, 54] width 10 height 10
click at [315, 249] on img at bounding box center [314, 247] width 8 height 8
click at [315, 243] on img at bounding box center [314, 247] width 8 height 8
click at [567, 188] on div "Process Endorsement" at bounding box center [567, 188] width 74 height 11
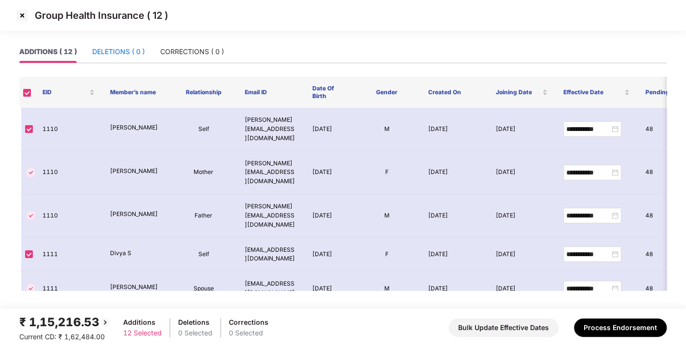
click at [143, 47] on div "DELETIONS ( 0 )" at bounding box center [118, 51] width 53 height 11
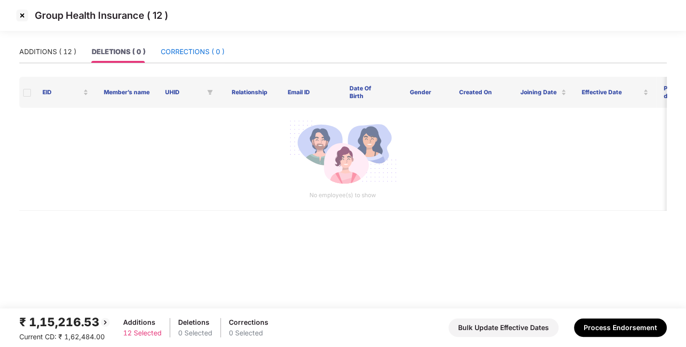
click at [174, 48] on div "CORRECTIONS ( 0 )" at bounding box center [193, 51] width 64 height 11
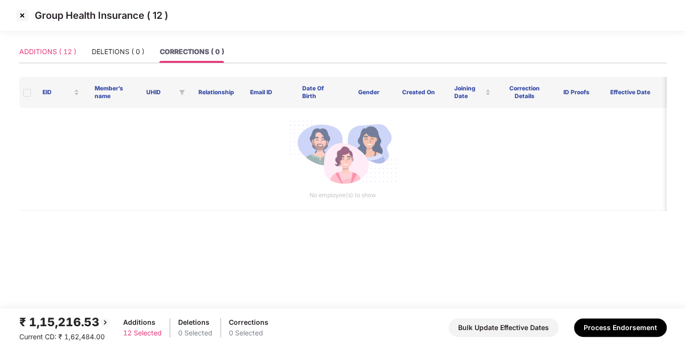
click at [36, 57] on div "ADDITIONS ( 12 )" at bounding box center [47, 52] width 57 height 22
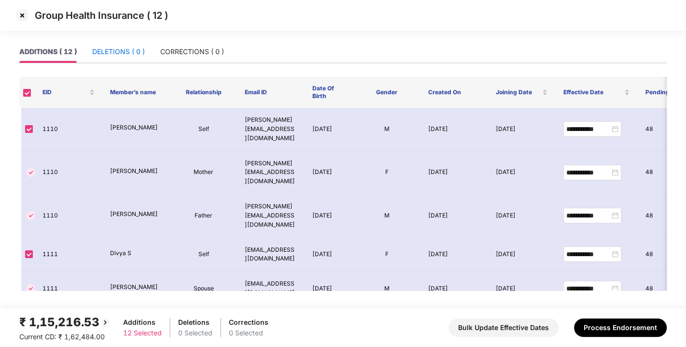
click at [120, 55] on div "DELETIONS ( 0 )" at bounding box center [118, 51] width 53 height 11
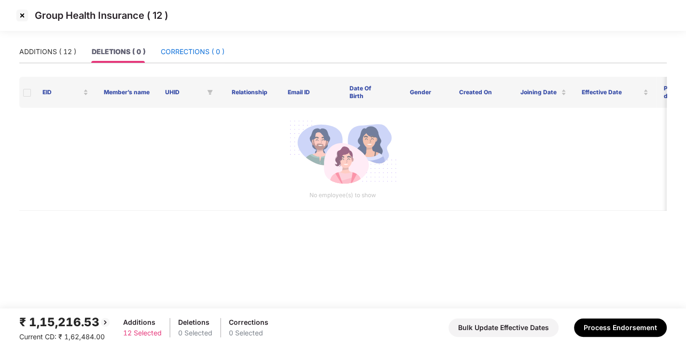
click at [178, 56] on div "CORRECTIONS ( 0 )" at bounding box center [193, 51] width 64 height 11
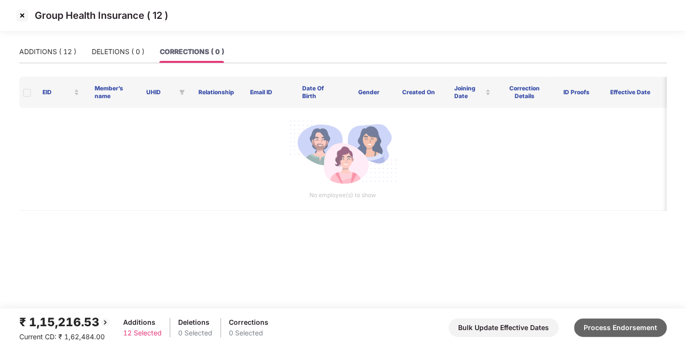
click at [608, 325] on button "Process Endorsement" at bounding box center [620, 327] width 93 height 18
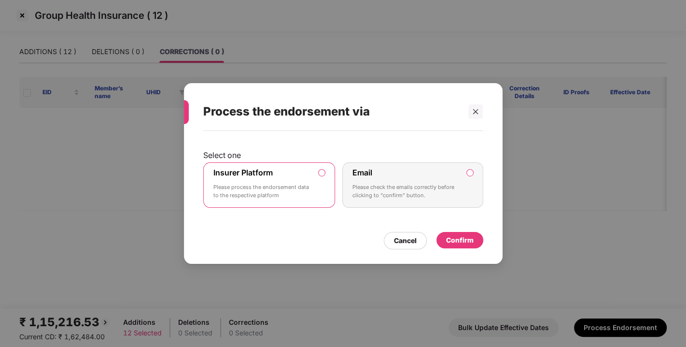
click at [465, 244] on div "Confirm" at bounding box center [460, 240] width 28 height 11
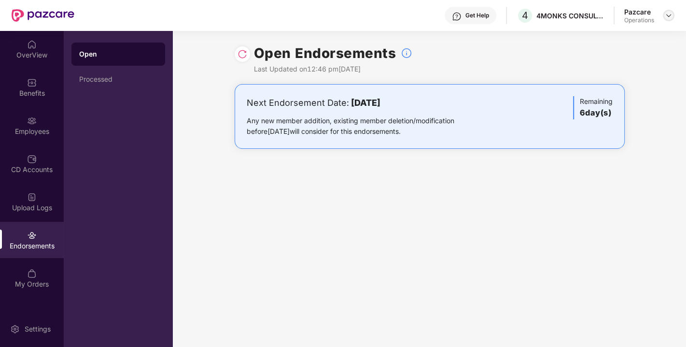
click at [670, 16] on img at bounding box center [669, 16] width 8 height 8
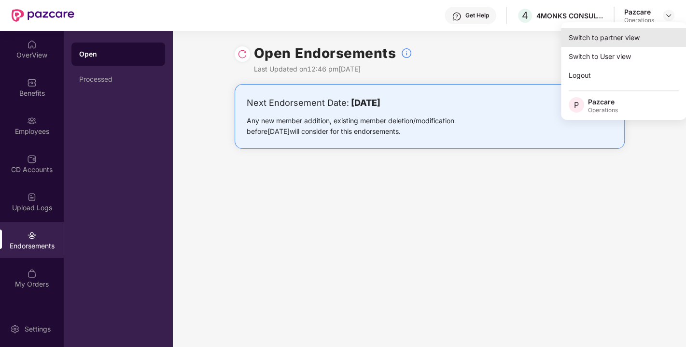
click at [612, 38] on div "Switch to partner view" at bounding box center [624, 37] width 126 height 19
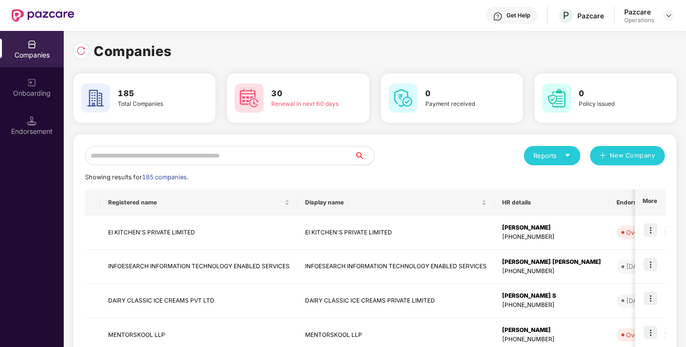
click at [245, 153] on input "text" at bounding box center [220, 155] width 270 height 19
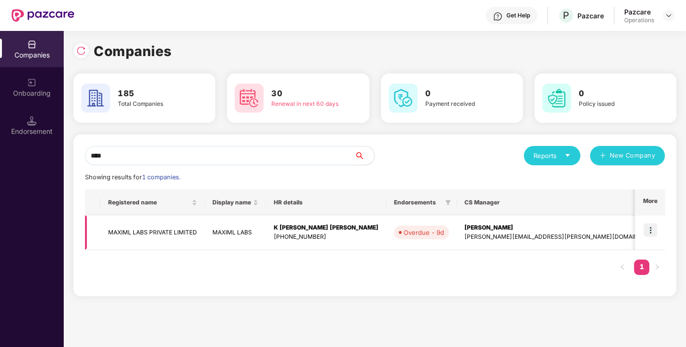
type input "****"
click at [651, 227] on img at bounding box center [651, 230] width 14 height 14
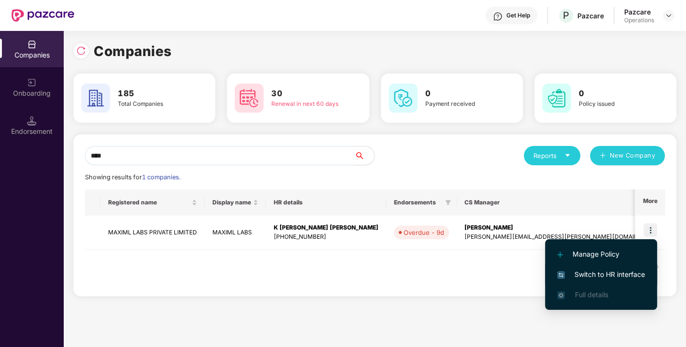
click at [615, 269] on span "Switch to HR interface" at bounding box center [601, 274] width 88 height 11
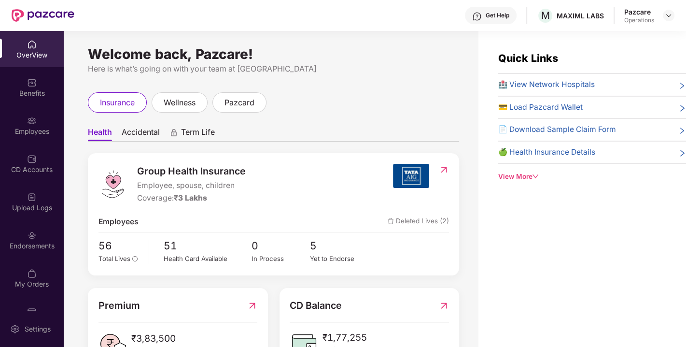
click at [32, 239] on img at bounding box center [32, 235] width 10 height 10
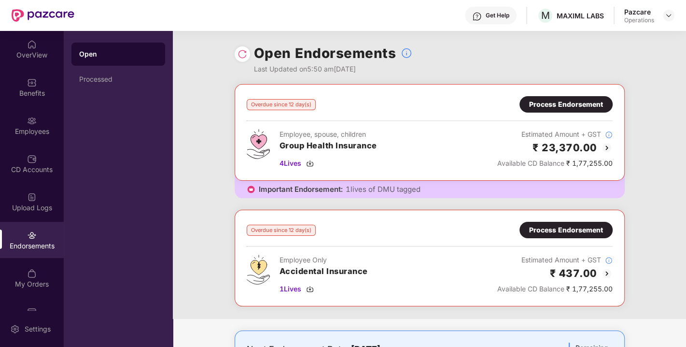
click at [239, 52] on img at bounding box center [243, 54] width 10 height 10
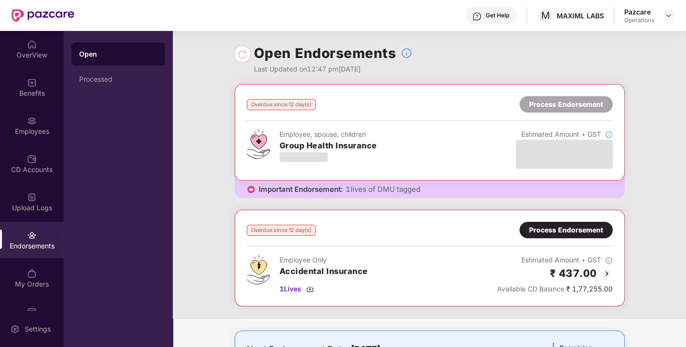
drag, startPoint x: 248, startPoint y: 62, endPoint x: 242, endPoint y: 57, distance: 7.5
click at [242, 57] on div "Open Endorsements Last Updated on 12:47 pm, 22 Aug 2025" at bounding box center [430, 57] width 390 height 53
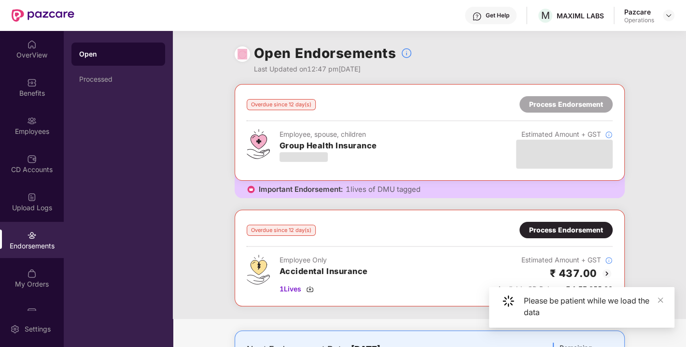
click at [242, 57] on div at bounding box center [243, 54] width 10 height 11
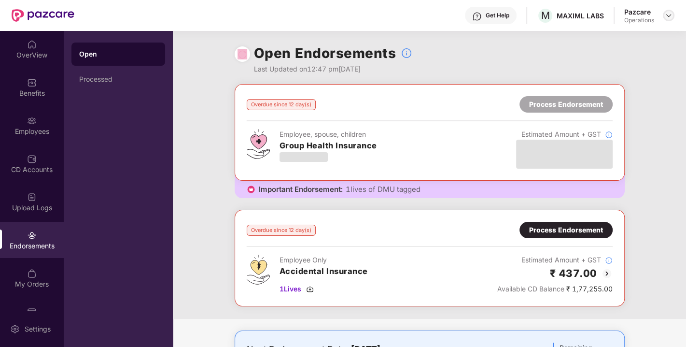
click at [666, 16] on img at bounding box center [669, 16] width 8 height 8
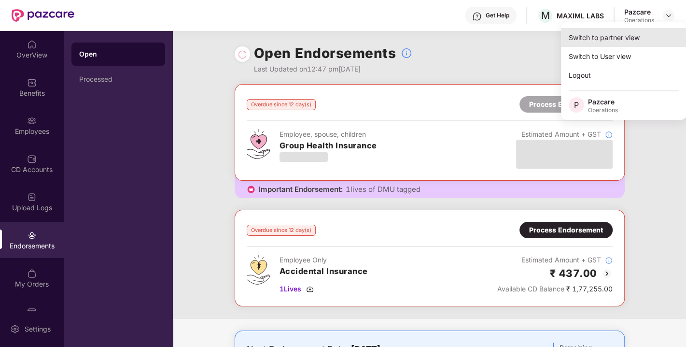
click at [626, 33] on div "Switch to partner view" at bounding box center [624, 37] width 126 height 19
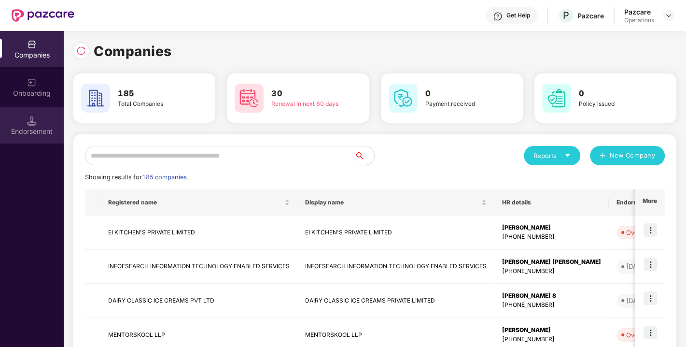
click at [33, 123] on img at bounding box center [32, 121] width 10 height 10
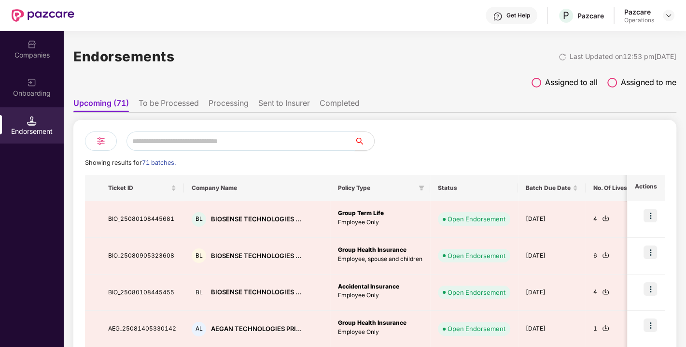
click at [194, 135] on input "text" at bounding box center [241, 140] width 228 height 19
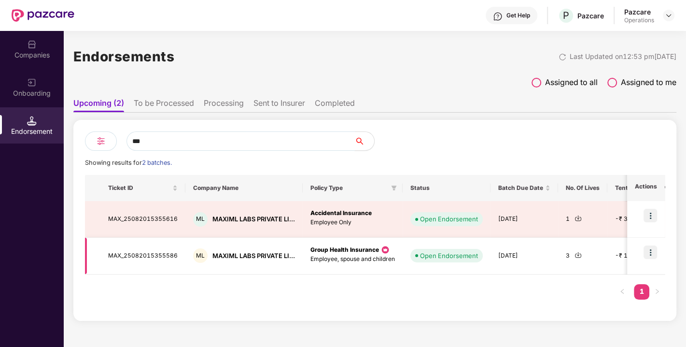
type input "***"
click at [648, 250] on img at bounding box center [651, 252] width 14 height 14
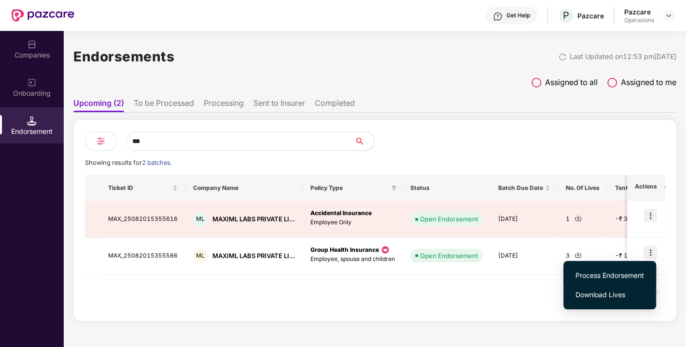
click at [606, 271] on span "Process Endorsement" at bounding box center [610, 275] width 69 height 11
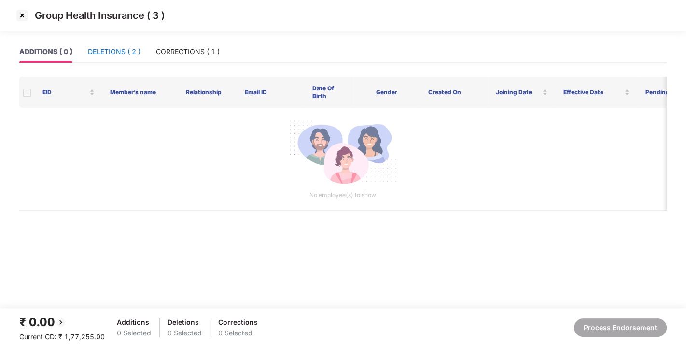
click at [135, 48] on div "DELETIONS ( 2 )" at bounding box center [114, 51] width 53 height 11
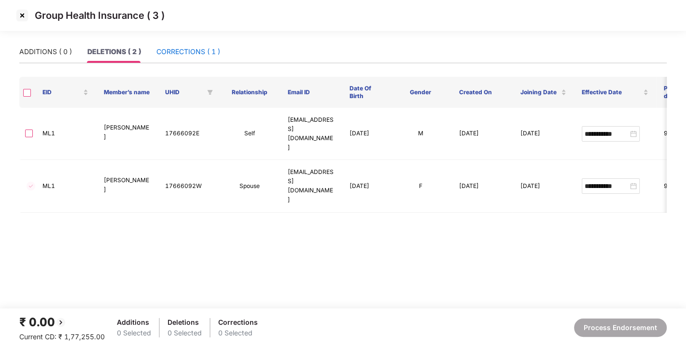
click at [177, 50] on div "CORRECTIONS ( 1 )" at bounding box center [188, 51] width 64 height 11
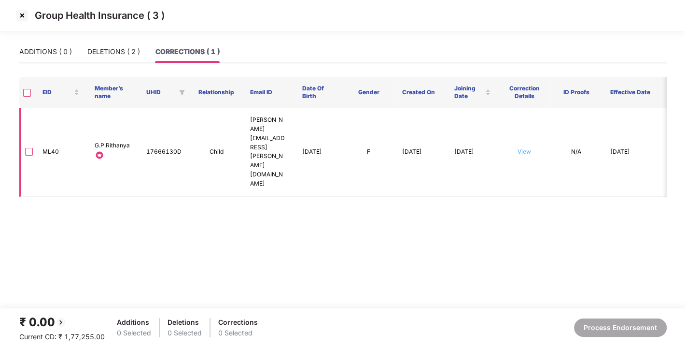
click at [528, 148] on link "View" at bounding box center [525, 151] width 14 height 7
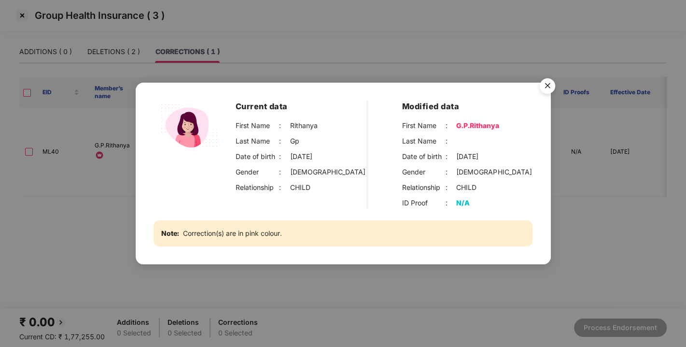
click at [550, 83] on img "Close" at bounding box center [547, 87] width 27 height 27
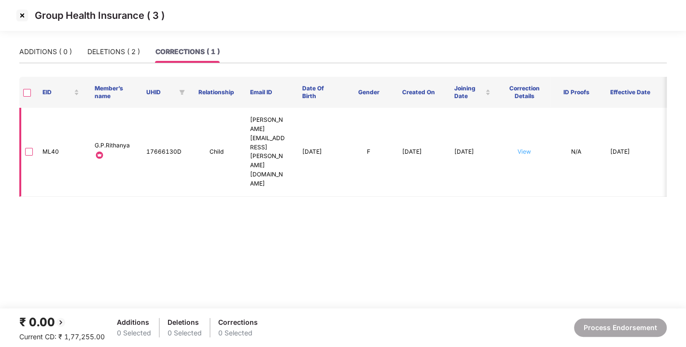
click at [522, 148] on link "View" at bounding box center [525, 151] width 14 height 7
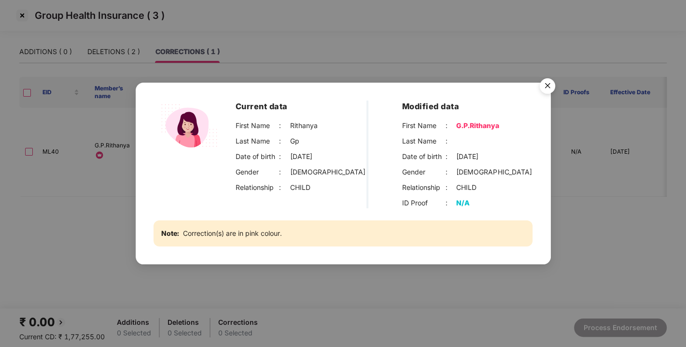
click at [544, 90] on img "Close" at bounding box center [547, 87] width 27 height 27
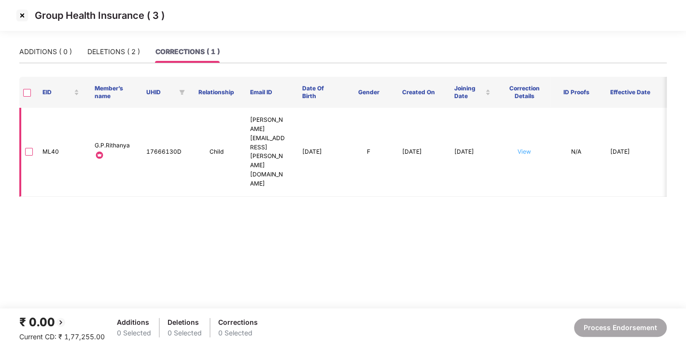
click at [520, 148] on link "View" at bounding box center [525, 151] width 14 height 7
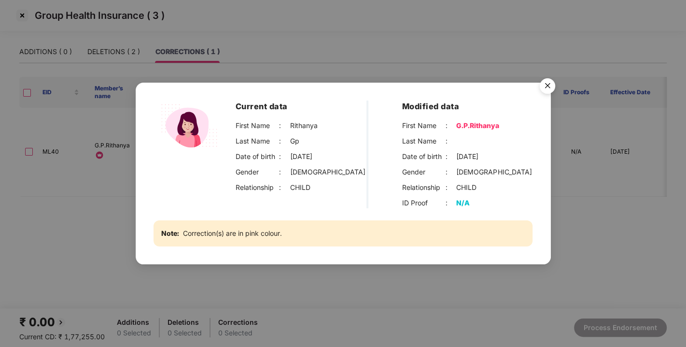
click at [548, 88] on img "Close" at bounding box center [547, 87] width 27 height 27
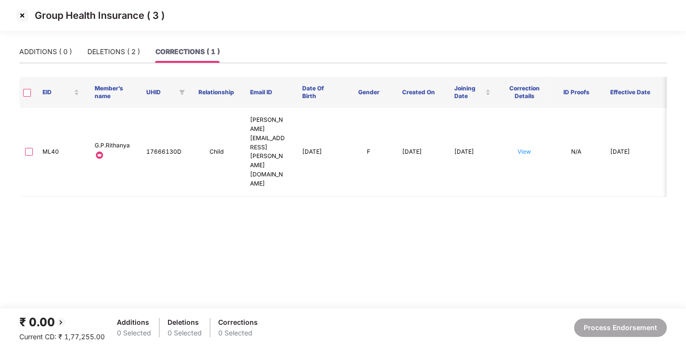
click at [25, 20] on img at bounding box center [21, 15] width 15 height 15
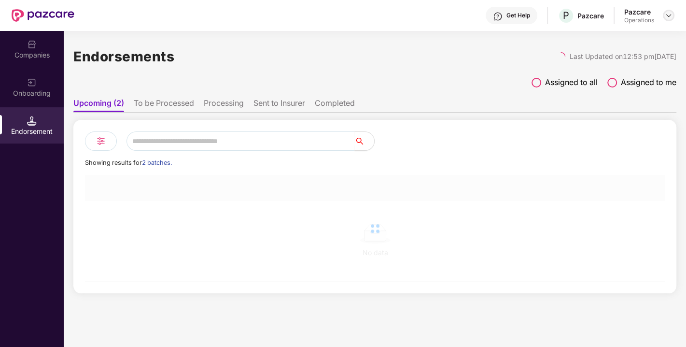
click at [666, 19] on div at bounding box center [669, 16] width 12 height 12
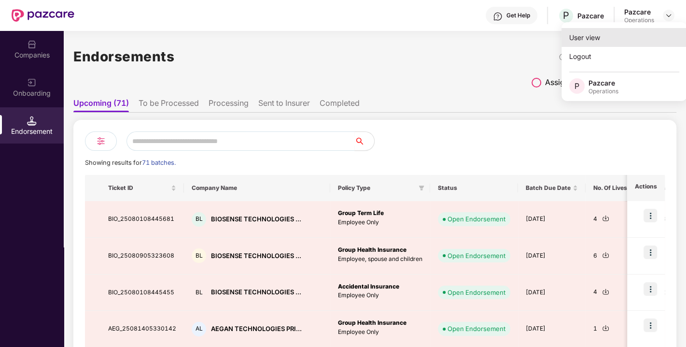
click at [592, 33] on div "User view" at bounding box center [625, 37] width 126 height 19
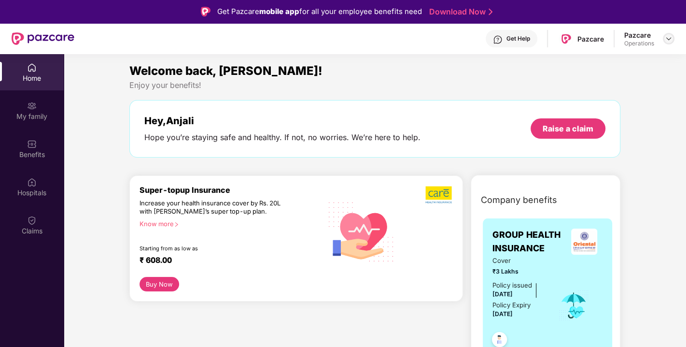
click at [674, 39] on div at bounding box center [669, 39] width 12 height 12
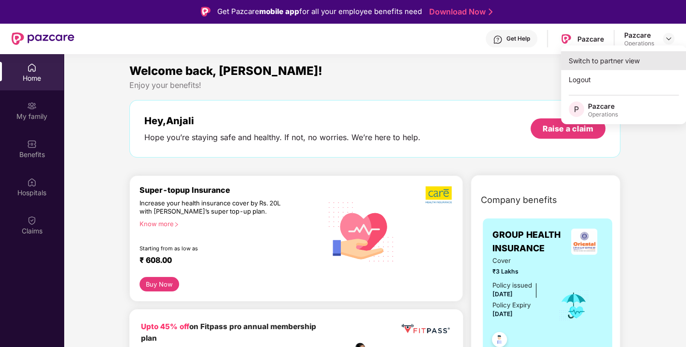
click at [608, 56] on div "Switch to partner view" at bounding box center [624, 60] width 126 height 19
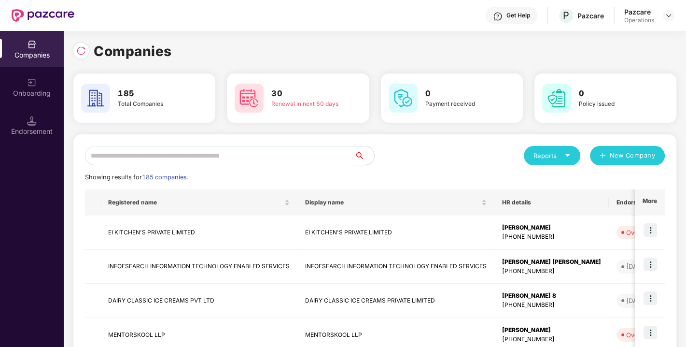
click at [276, 159] on input "text" at bounding box center [220, 155] width 270 height 19
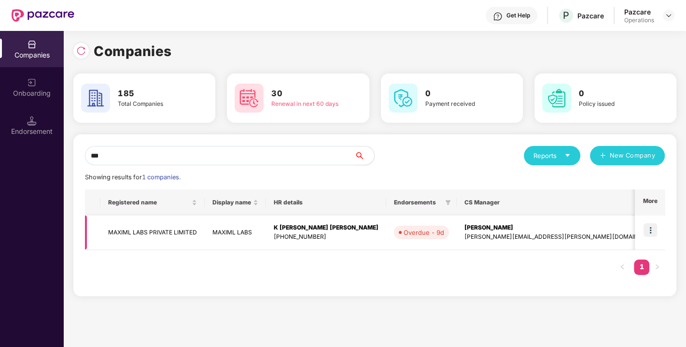
type input "***"
click at [132, 230] on td "MAXIML LABS PRIVATE LIMITED" at bounding box center [152, 232] width 104 height 34
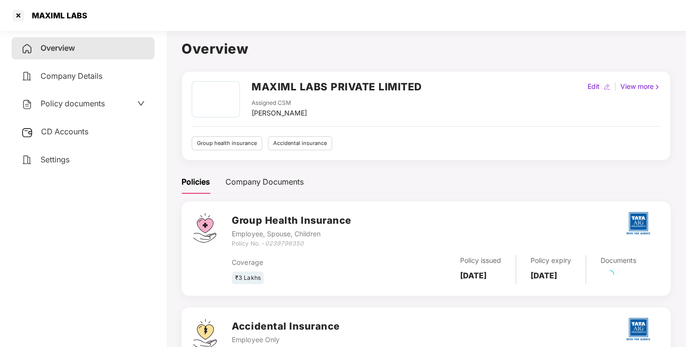
click at [268, 92] on h2 "MAXIML LABS PRIVATE LIMITED" at bounding box center [337, 87] width 170 height 16
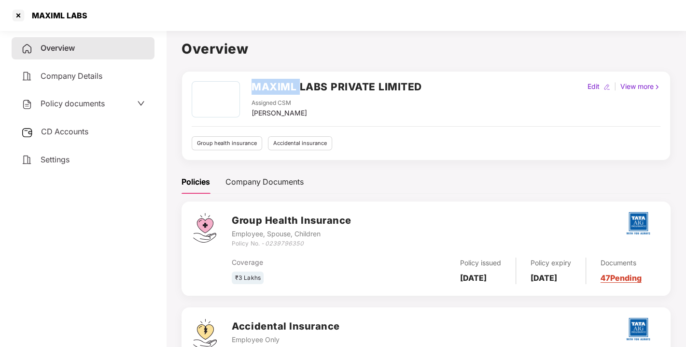
click at [268, 92] on h2 "MAXIML LABS PRIVATE LIMITED" at bounding box center [337, 87] width 170 height 16
copy h2 "MAXIML"
click at [268, 92] on h2 "MAXIML LABS PRIVATE LIMITED" at bounding box center [337, 87] width 170 height 16
copy h2 "MAXIML LABS PRIVATE LIMITED"
click at [277, 245] on icon "0239796350" at bounding box center [284, 243] width 39 height 7
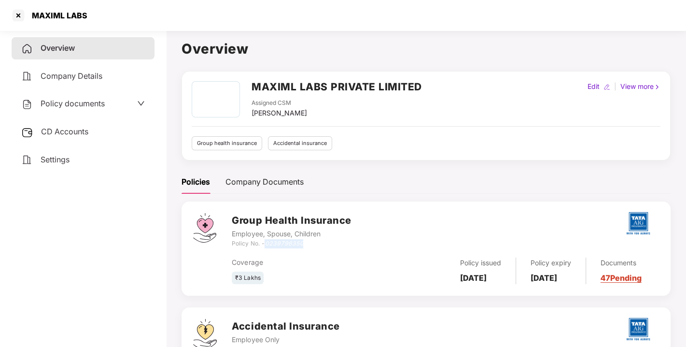
copy icon "0239796350"
click at [277, 245] on icon "0239796350" at bounding box center [284, 243] width 39 height 7
click at [14, 10] on div at bounding box center [18, 15] width 15 height 15
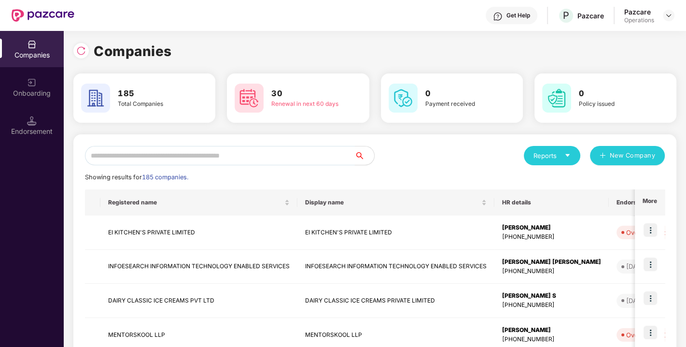
click at [188, 161] on input "text" at bounding box center [220, 155] width 270 height 19
paste input "**********"
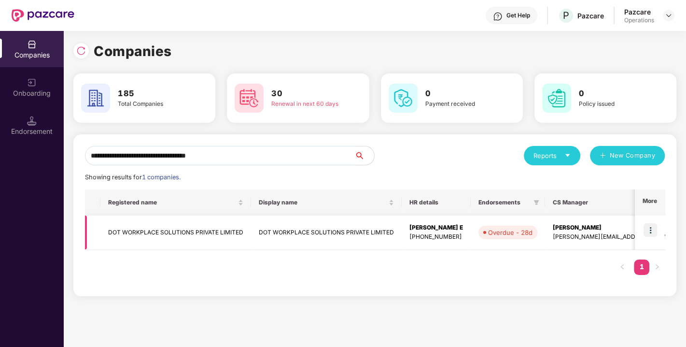
type input "**********"
click at [649, 227] on img at bounding box center [651, 230] width 14 height 14
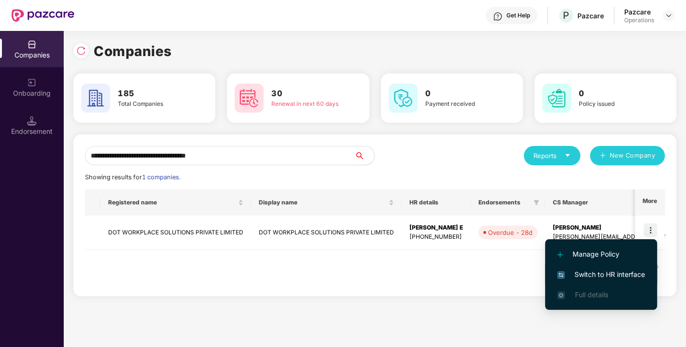
click at [597, 270] on span "Switch to HR interface" at bounding box center [601, 274] width 88 height 11
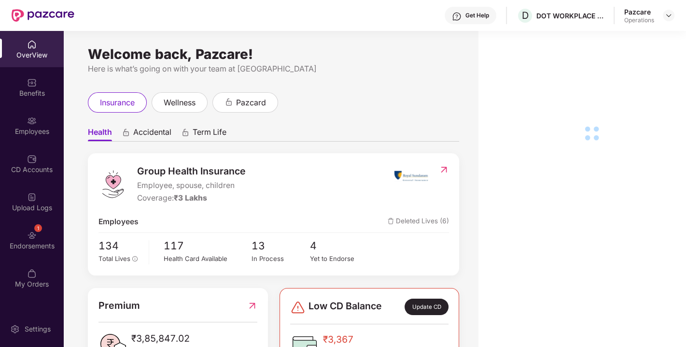
click at [43, 230] on div "1 Endorsements" at bounding box center [32, 240] width 64 height 36
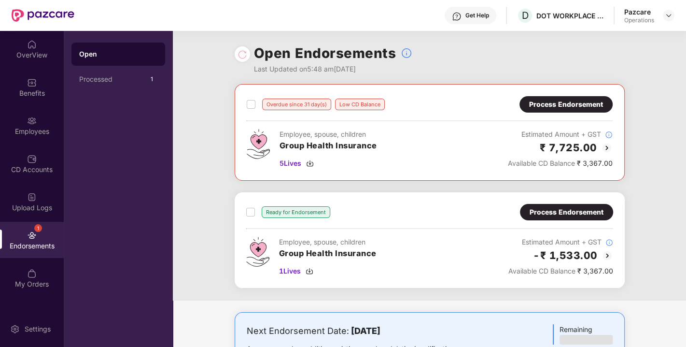
click at [554, 102] on div "Process Endorsement" at bounding box center [566, 104] width 74 height 11
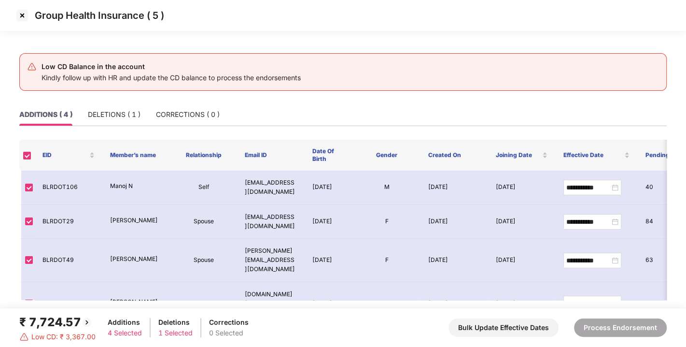
click at [27, 16] on img at bounding box center [21, 15] width 15 height 15
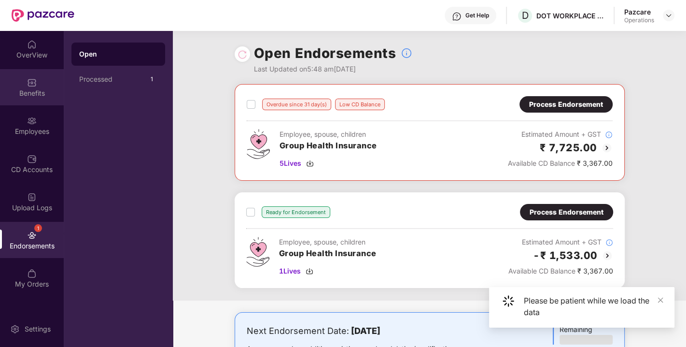
click at [38, 88] on div "Benefits" at bounding box center [32, 93] width 64 height 10
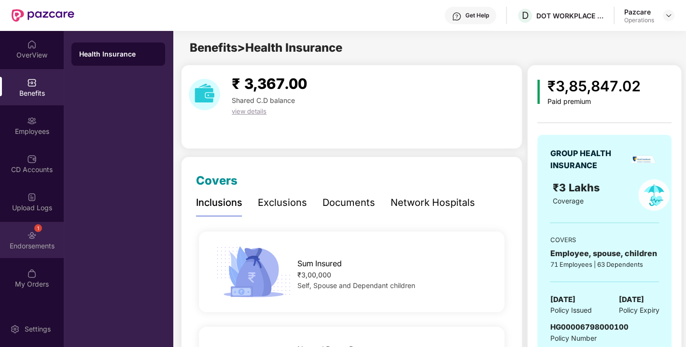
click at [23, 255] on div "1 Endorsements" at bounding box center [32, 240] width 64 height 36
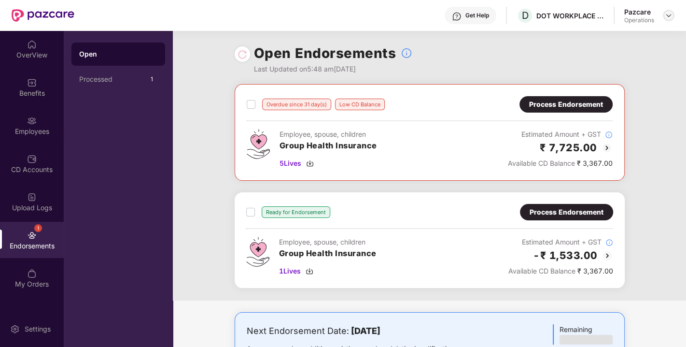
click at [669, 10] on div at bounding box center [669, 16] width 12 height 12
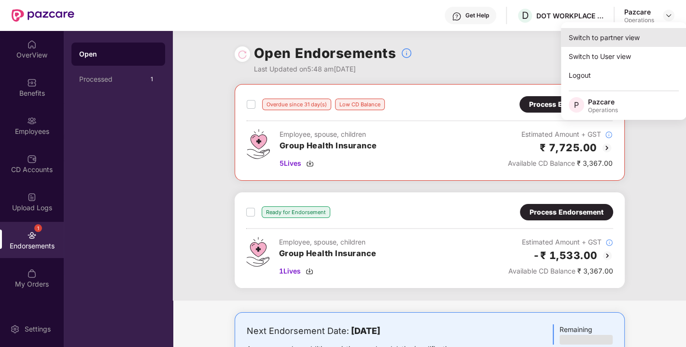
click at [611, 32] on div "Switch to partner view" at bounding box center [624, 37] width 126 height 19
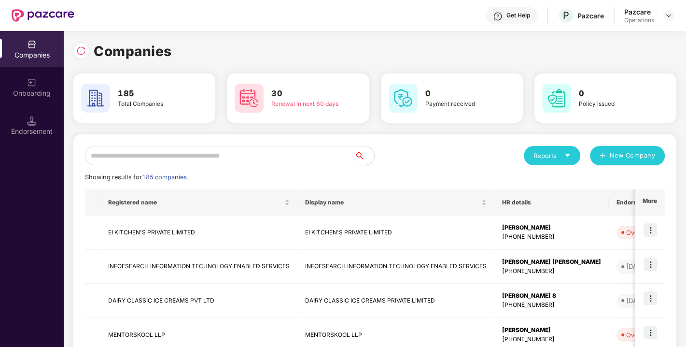
click at [266, 153] on input "text" at bounding box center [220, 155] width 270 height 19
paste input "**********"
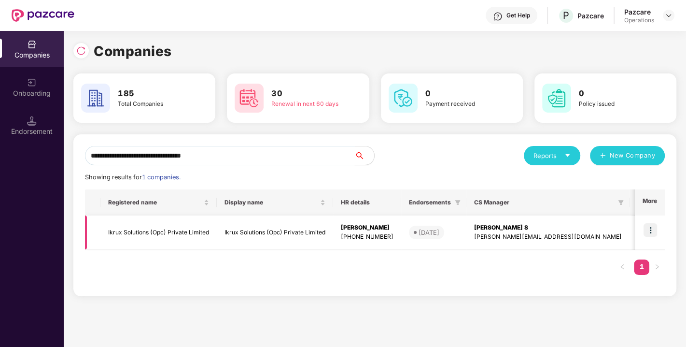
type input "**********"
click at [170, 229] on td "Ikrux Solutions (Opc) Private Limited" at bounding box center [158, 232] width 116 height 34
